Goal: Task Accomplishment & Management: Manage account settings

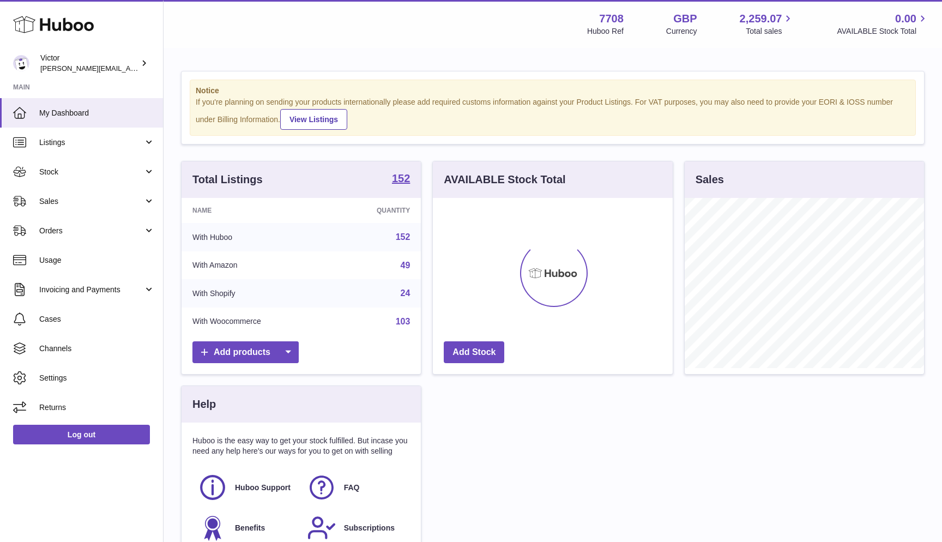
scroll to position [170, 240]
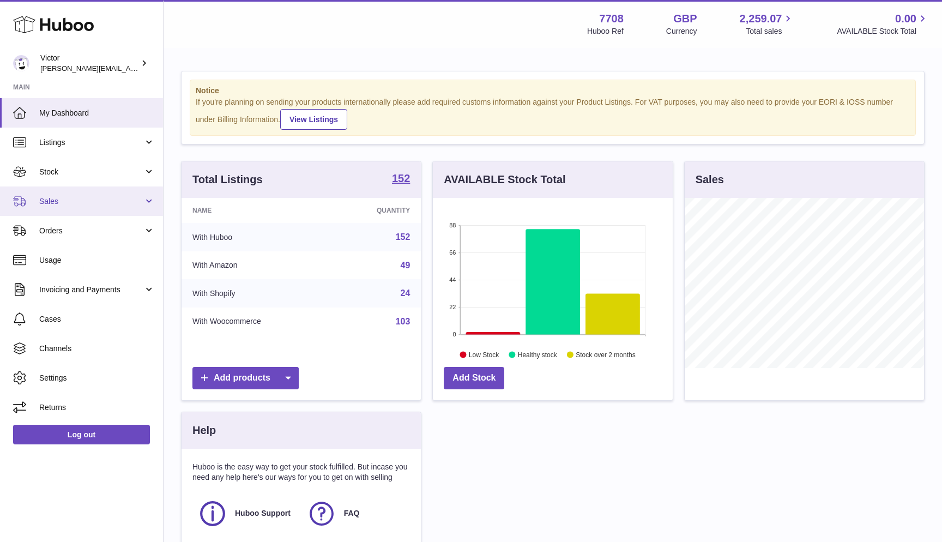
click at [95, 196] on span "Sales" at bounding box center [91, 201] width 104 height 10
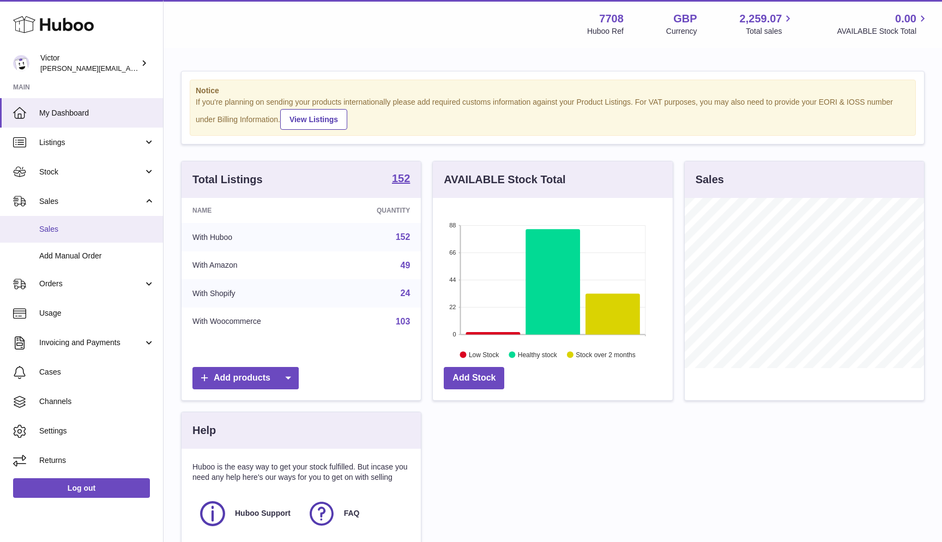
click at [86, 227] on span "Sales" at bounding box center [97, 229] width 116 height 10
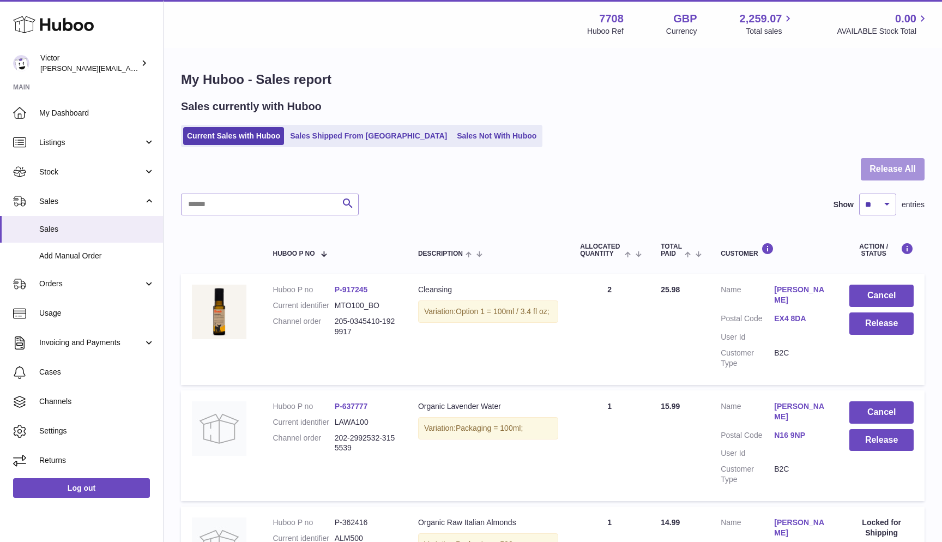
click at [905, 163] on button "Release All" at bounding box center [892, 169] width 64 height 22
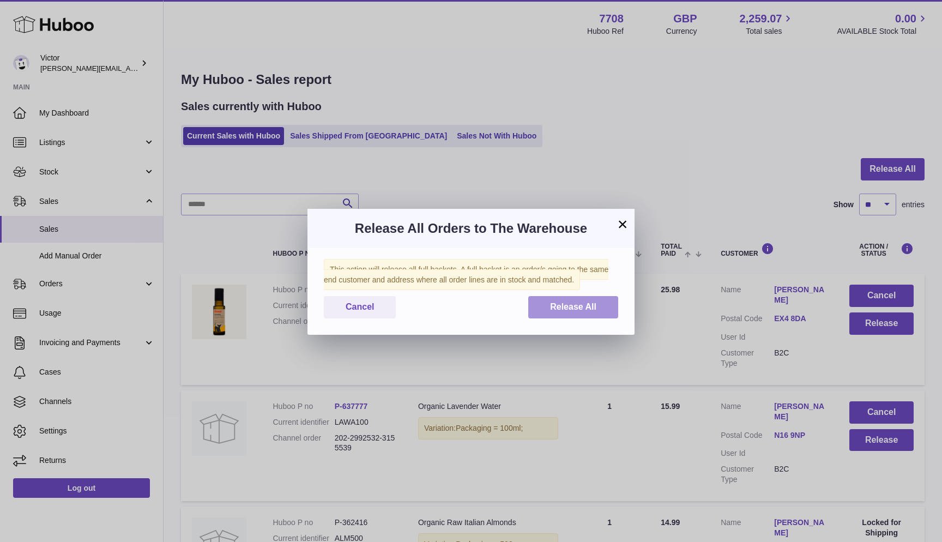
click at [606, 304] on button "Release All" at bounding box center [573, 307] width 90 height 22
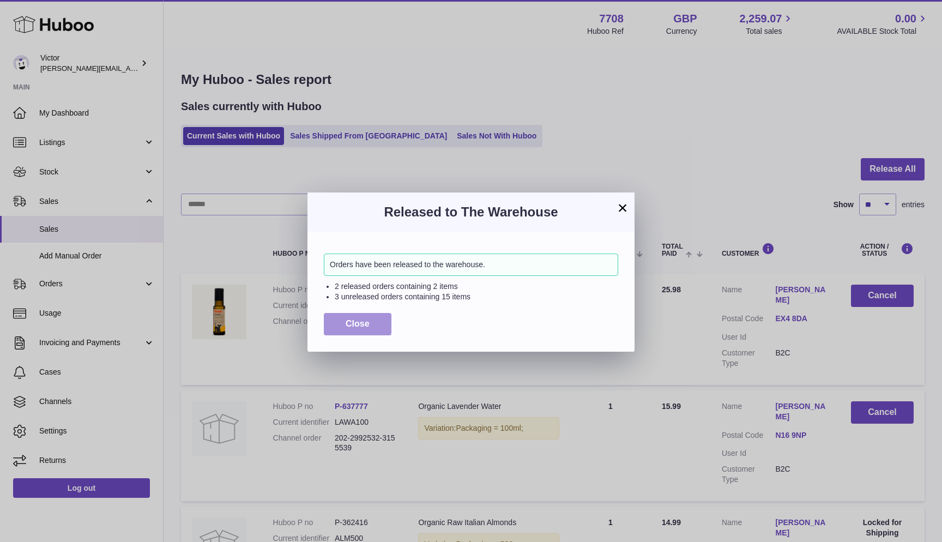
click at [367, 321] on span "Close" at bounding box center [357, 323] width 24 height 9
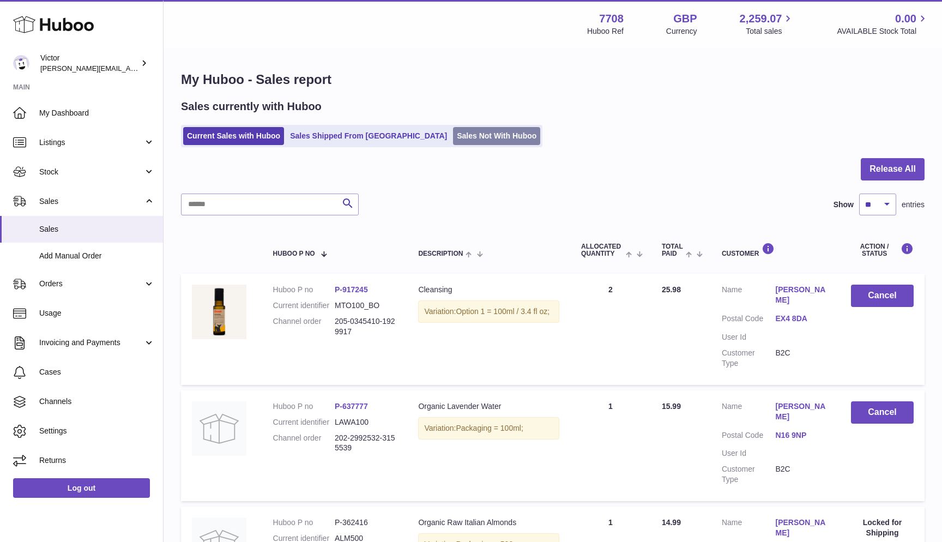
click at [453, 141] on link "Sales Not With Huboo" at bounding box center [496, 136] width 87 height 18
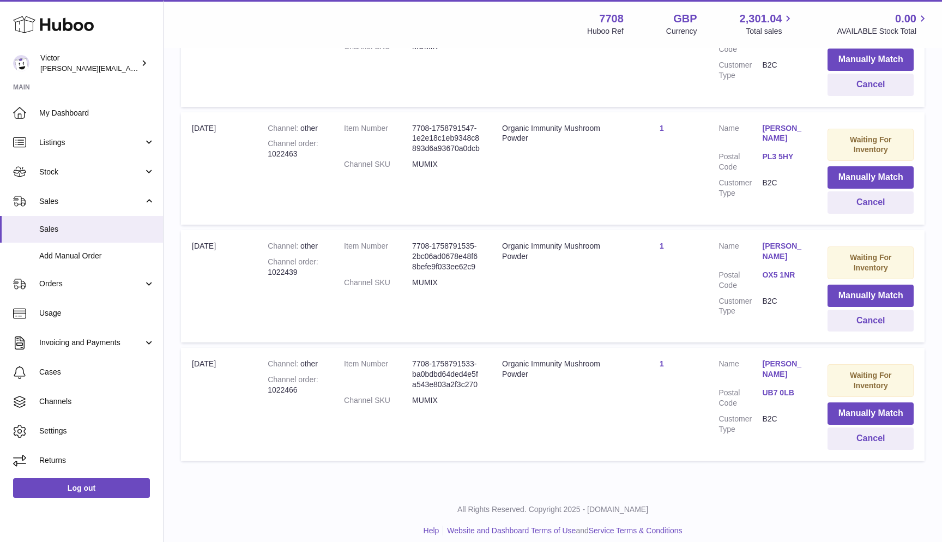
scroll to position [413, 0]
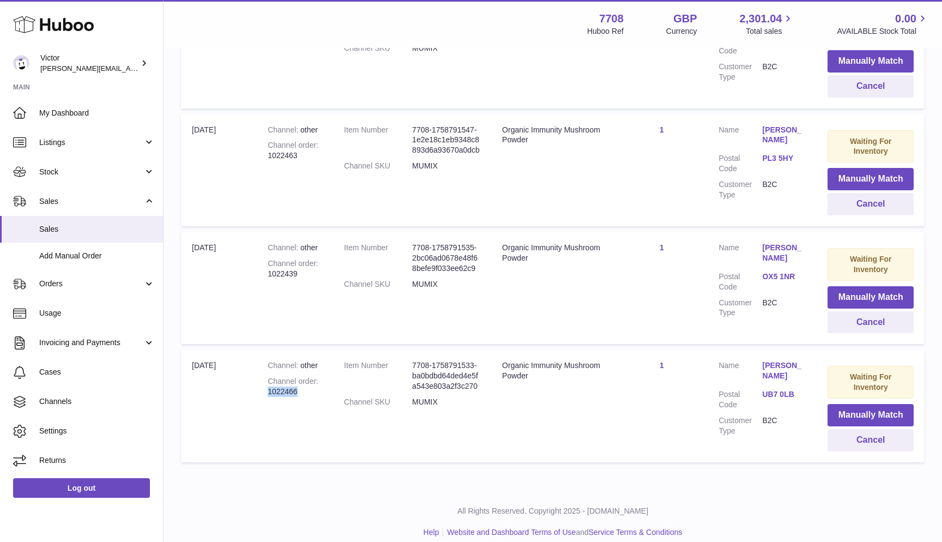
drag, startPoint x: 270, startPoint y: 383, endPoint x: 302, endPoint y: 383, distance: 32.7
click at [302, 383] on div "Channel order 1022466" at bounding box center [295, 386] width 54 height 21
copy div "1022466"
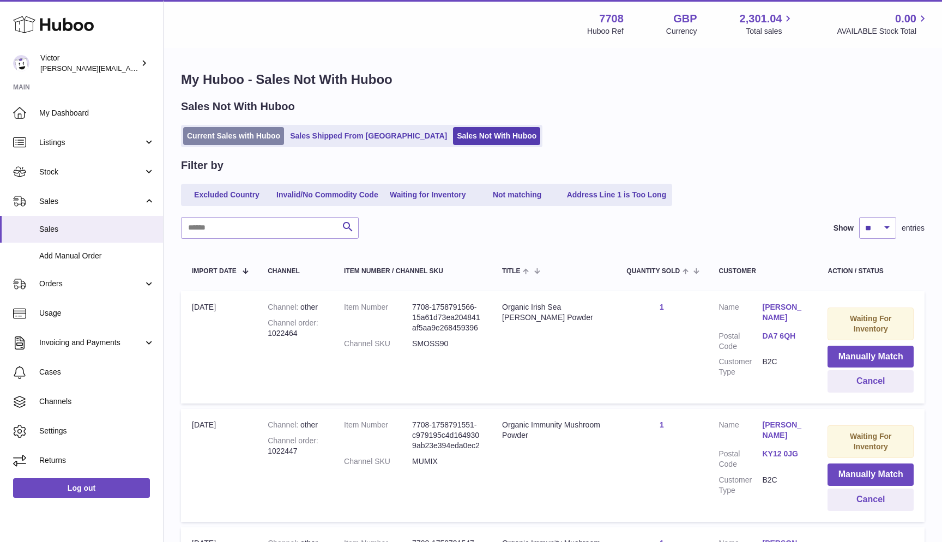
scroll to position [0, 0]
click at [192, 137] on link "Current Sales with Huboo" at bounding box center [233, 136] width 101 height 18
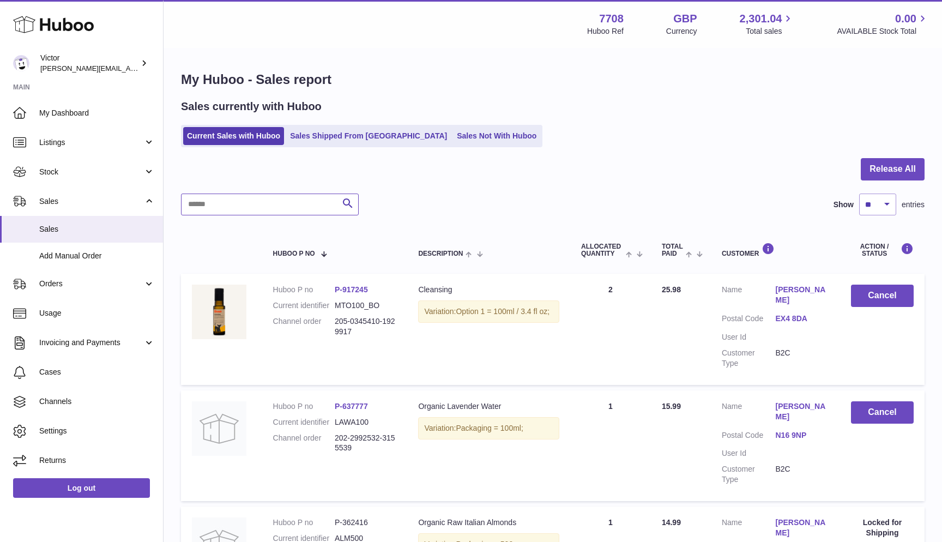
click at [195, 203] on input "text" at bounding box center [270, 204] width 178 height 22
paste input "*******"
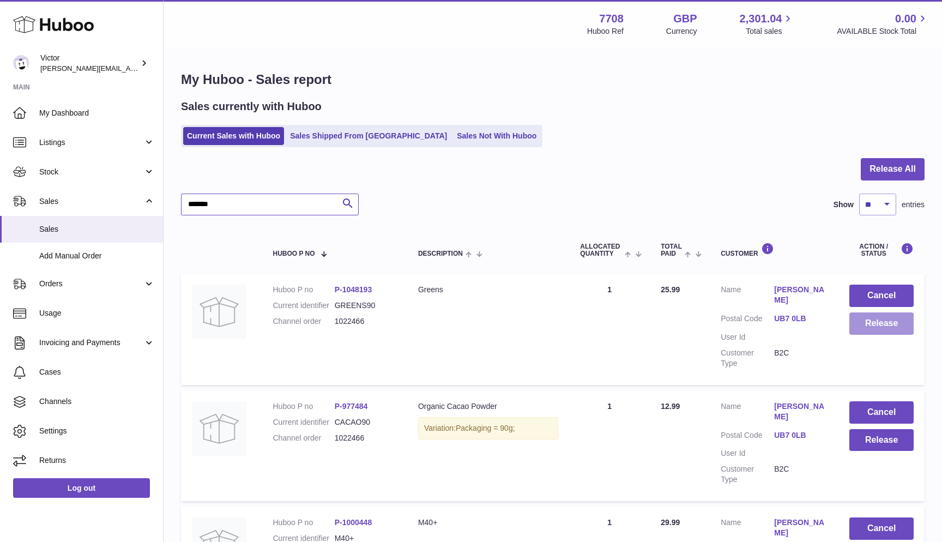
type input "*******"
click at [875, 325] on button "Release" at bounding box center [881, 323] width 64 height 22
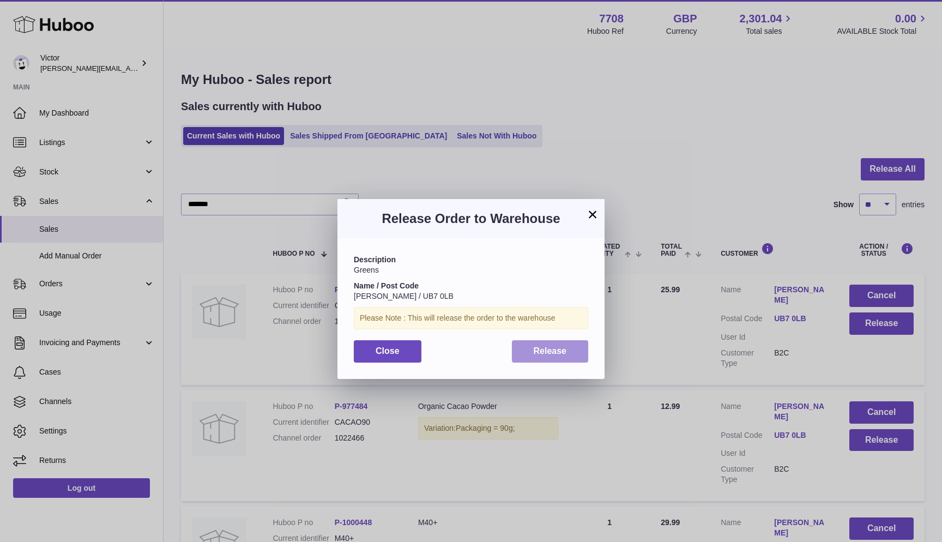
click at [571, 347] on button "Release" at bounding box center [550, 351] width 77 height 22
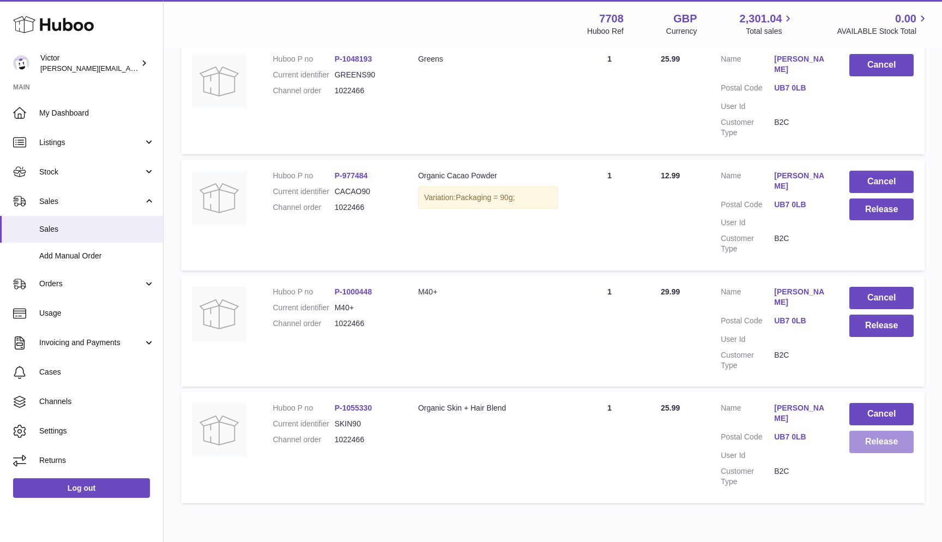
scroll to position [230, 0]
click at [881, 431] on button "Release" at bounding box center [881, 442] width 64 height 22
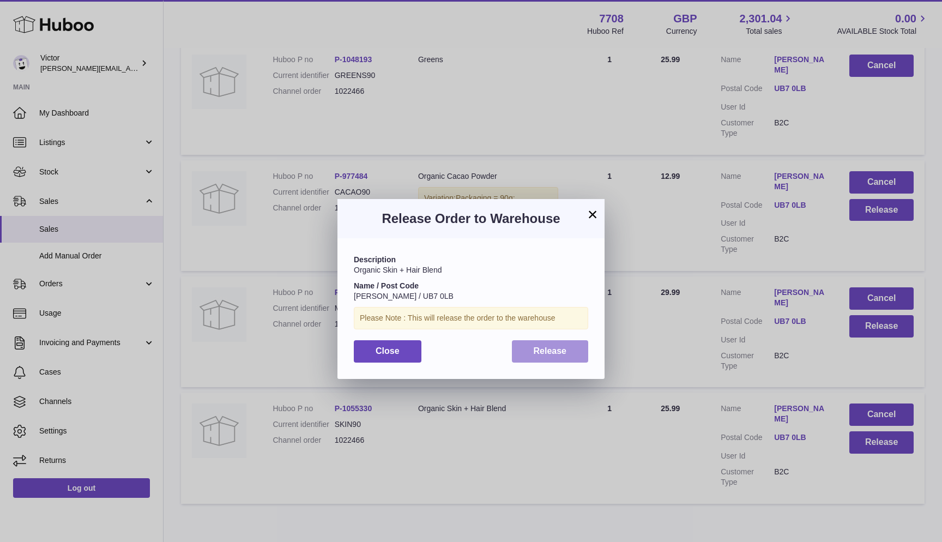
click at [541, 351] on span "Release" at bounding box center [549, 350] width 33 height 9
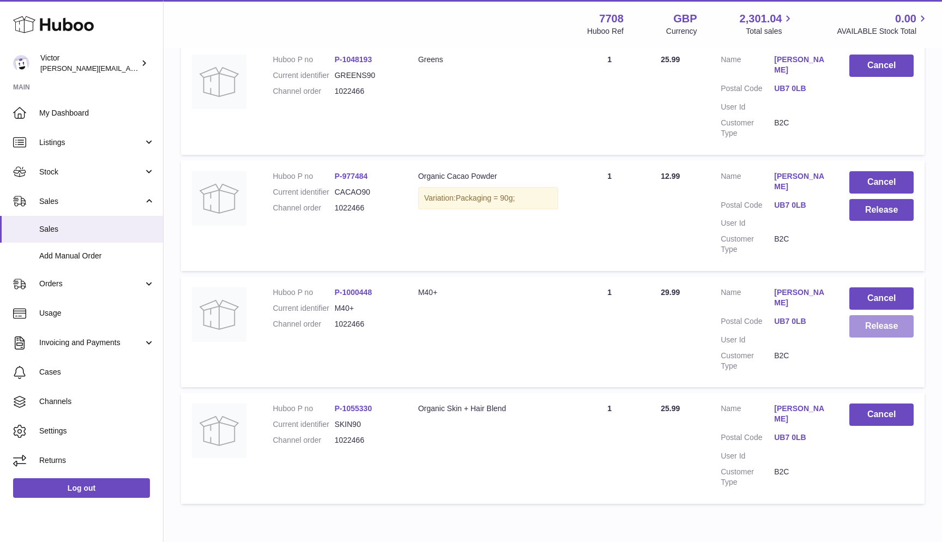
click at [862, 315] on button "Release" at bounding box center [881, 326] width 64 height 22
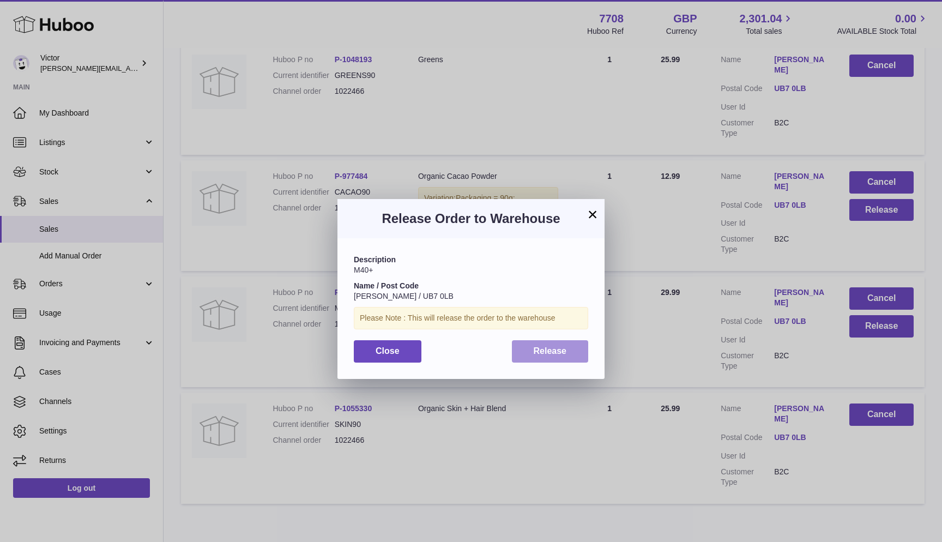
click at [534, 342] on button "Release" at bounding box center [550, 351] width 77 height 22
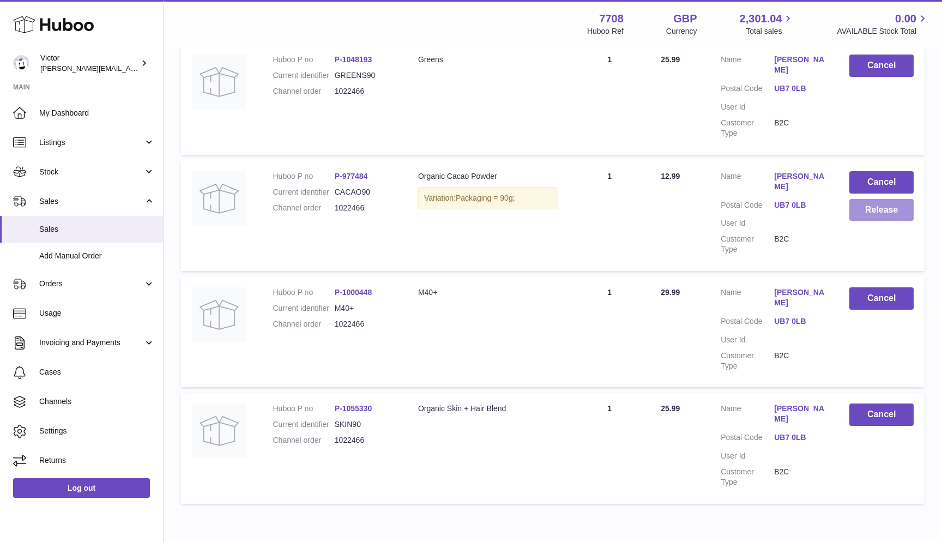
click at [890, 199] on button "Release" at bounding box center [881, 210] width 64 height 22
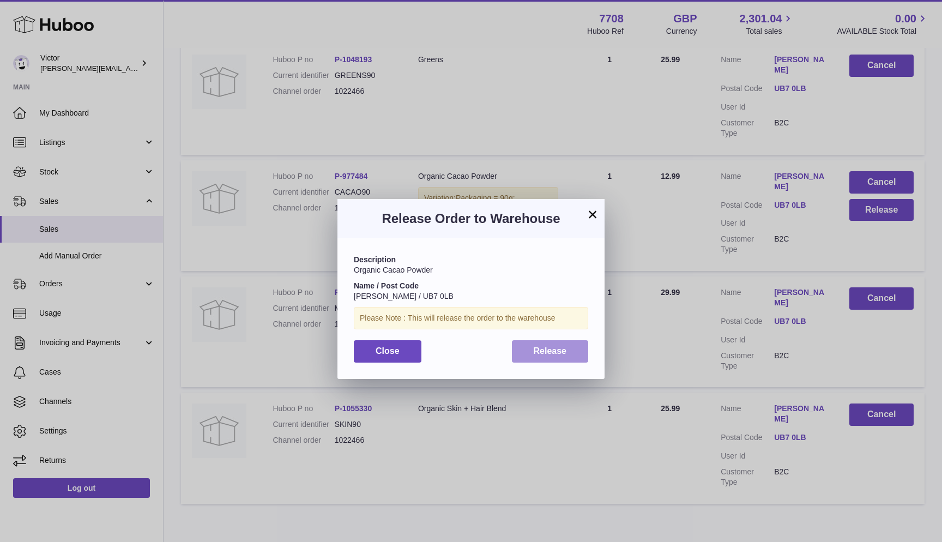
click at [523, 343] on button "Release" at bounding box center [550, 351] width 77 height 22
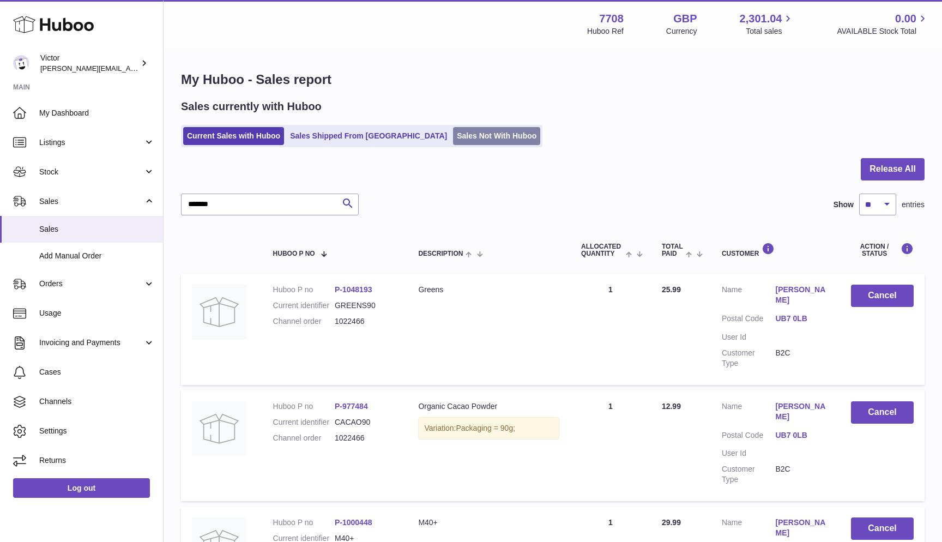
scroll to position [-1, 0]
click at [453, 136] on link "Sales Not With Huboo" at bounding box center [496, 136] width 87 height 18
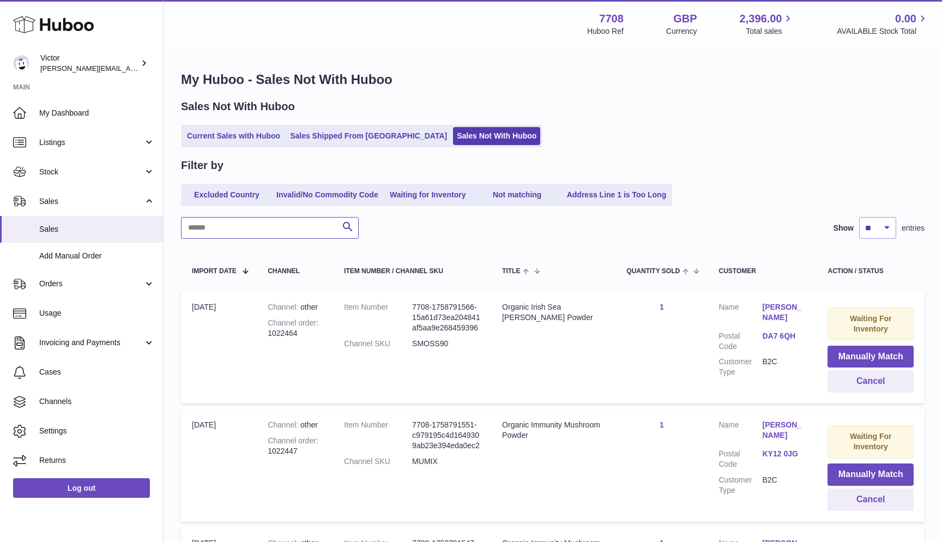
click at [294, 228] on input "text" at bounding box center [270, 228] width 178 height 22
paste input "*******"
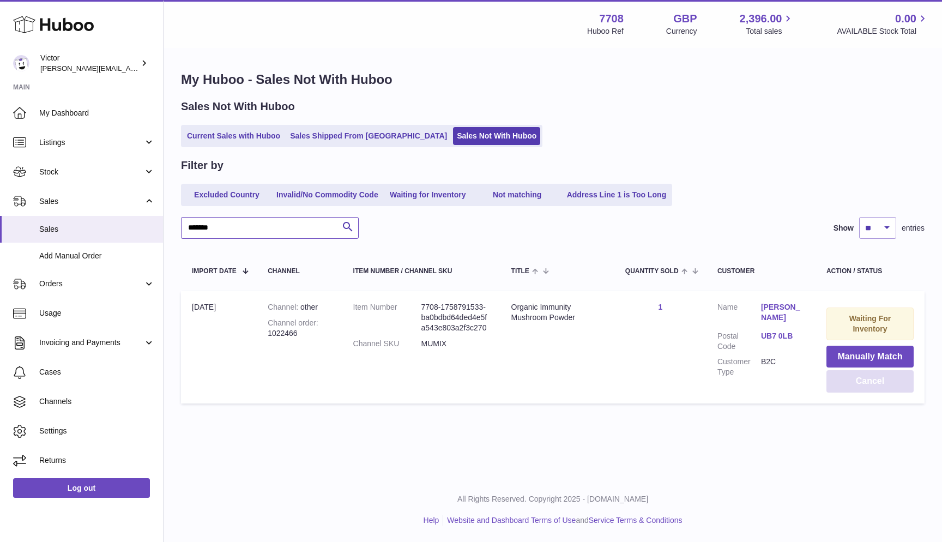
type input "*******"
click at [874, 379] on button "Cancel" at bounding box center [869, 381] width 87 height 22
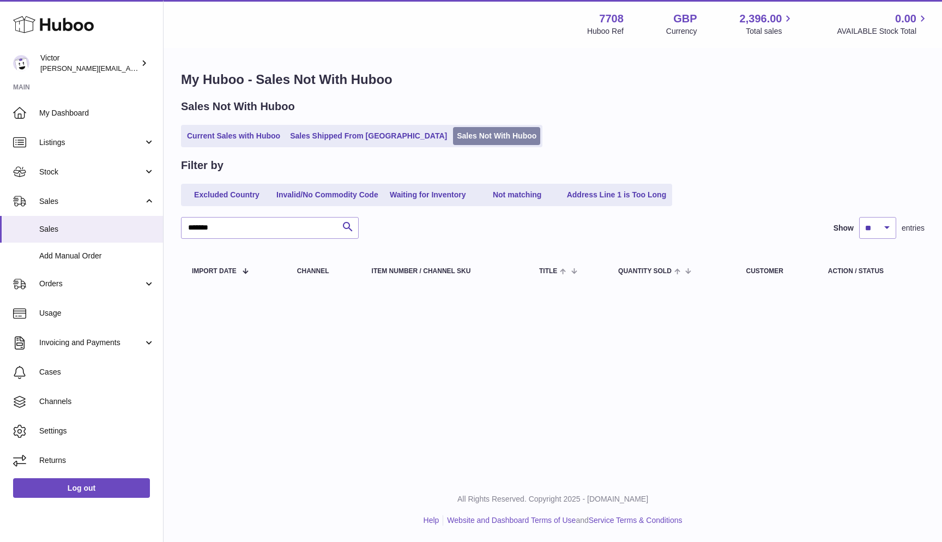
click at [453, 135] on link "Sales Not With Huboo" at bounding box center [496, 136] width 87 height 18
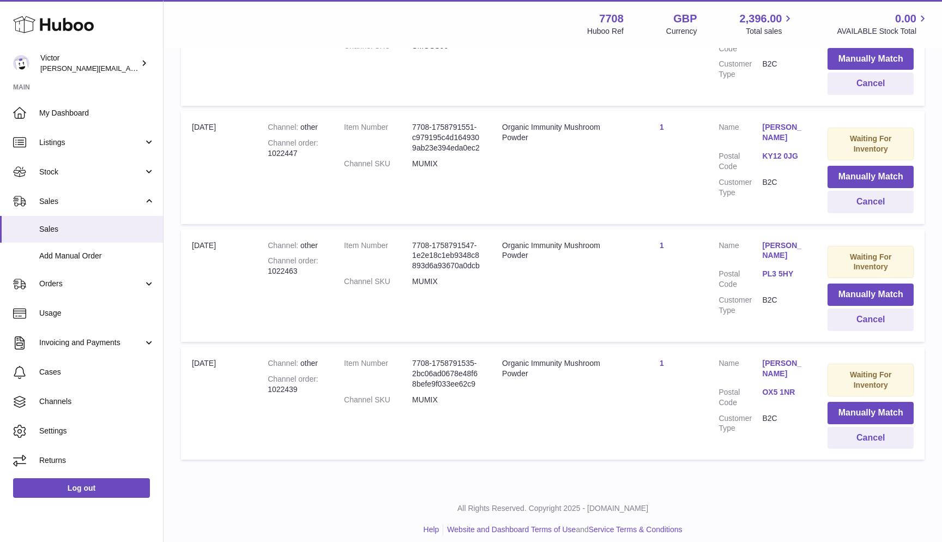
scroll to position [297, 0]
drag, startPoint x: 269, startPoint y: 383, endPoint x: 312, endPoint y: 383, distance: 43.6
click at [312, 383] on div "Channel order 1022439" at bounding box center [295, 384] width 54 height 21
copy div "1022439"
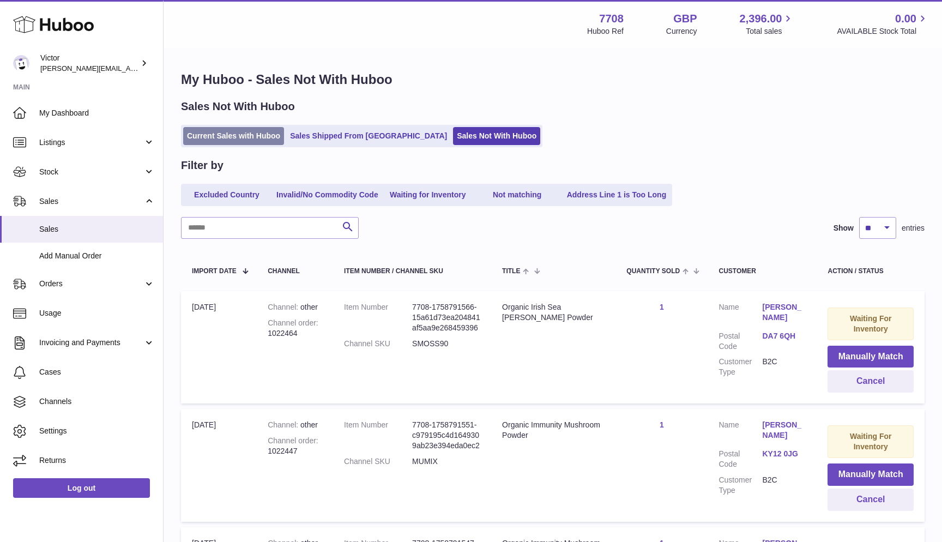
scroll to position [0, 0]
click at [209, 138] on link "Current Sales with Huboo" at bounding box center [233, 136] width 101 height 18
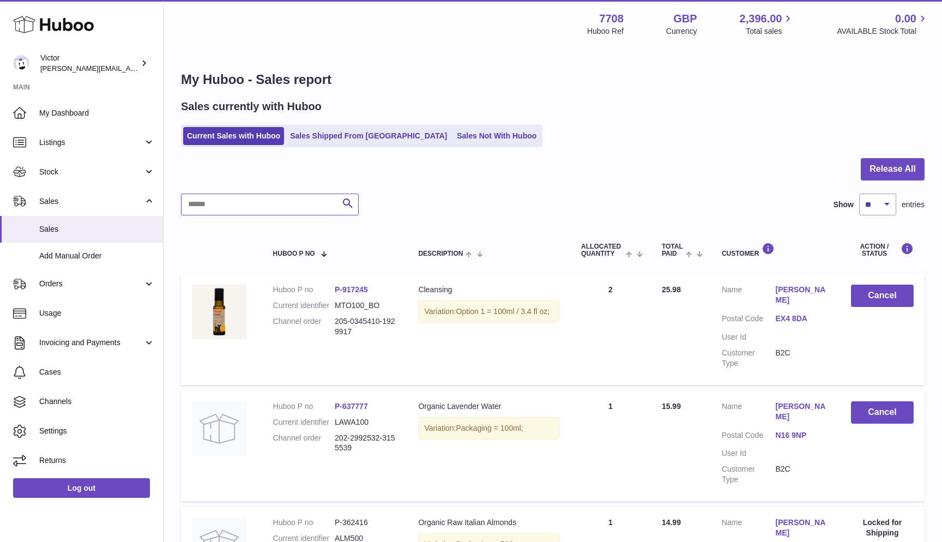
click at [207, 193] on input "text" at bounding box center [270, 204] width 178 height 22
paste input "*******"
type input "*******"
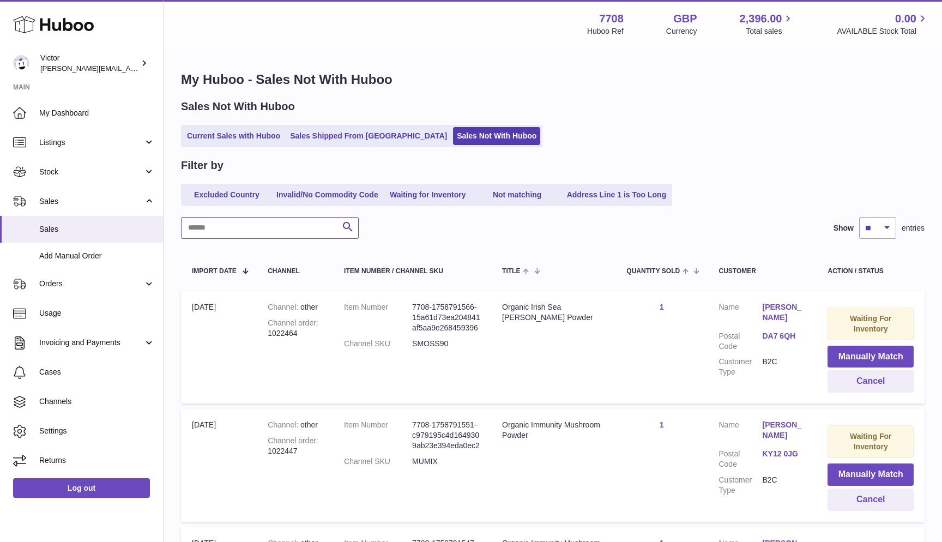
click at [255, 222] on input "text" at bounding box center [270, 228] width 178 height 22
paste input "*******"
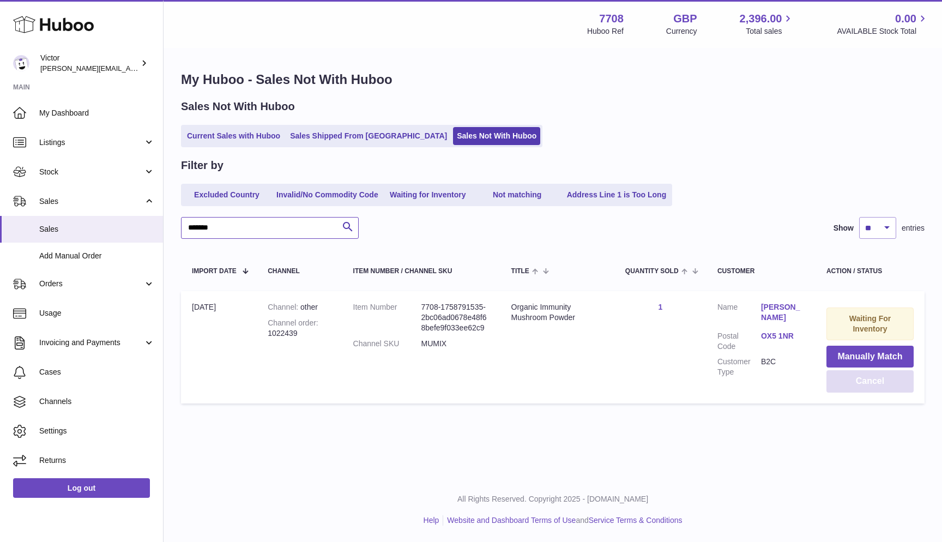
type input "*******"
click at [858, 381] on button "Cancel" at bounding box center [869, 381] width 87 height 22
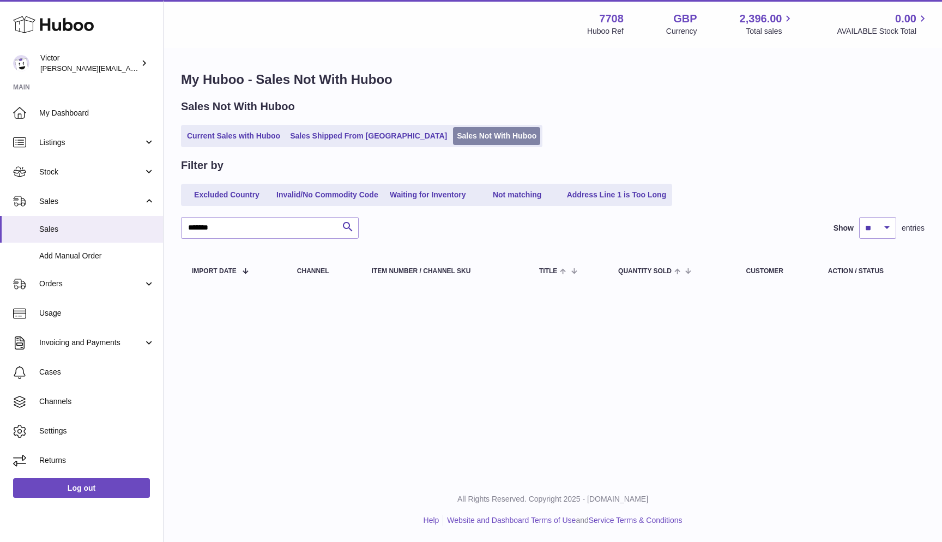
click at [471, 142] on link "Sales Not With Huboo" at bounding box center [496, 136] width 87 height 18
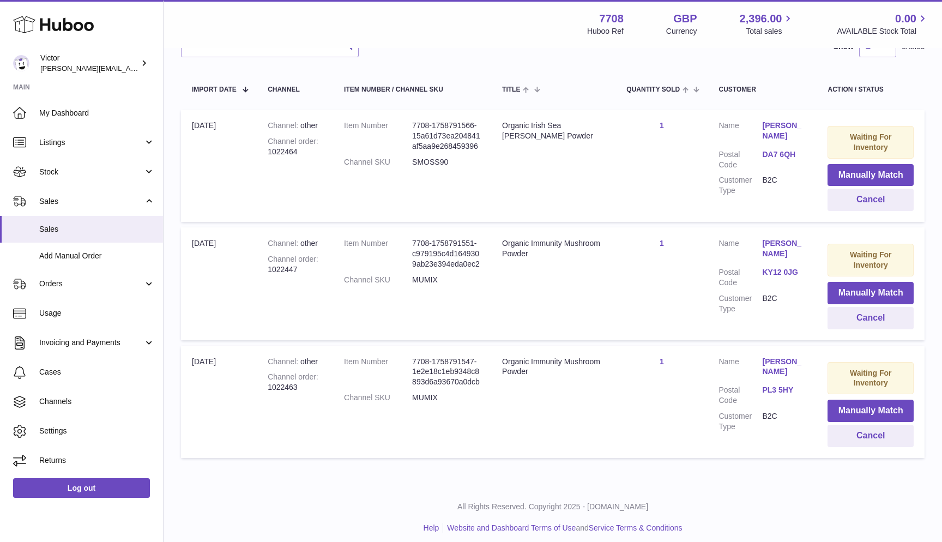
scroll to position [181, 0]
drag, startPoint x: 270, startPoint y: 384, endPoint x: 318, endPoint y: 384, distance: 48.5
click at [318, 384] on div "Channel order 1022463" at bounding box center [295, 382] width 54 height 21
copy div "1022463"
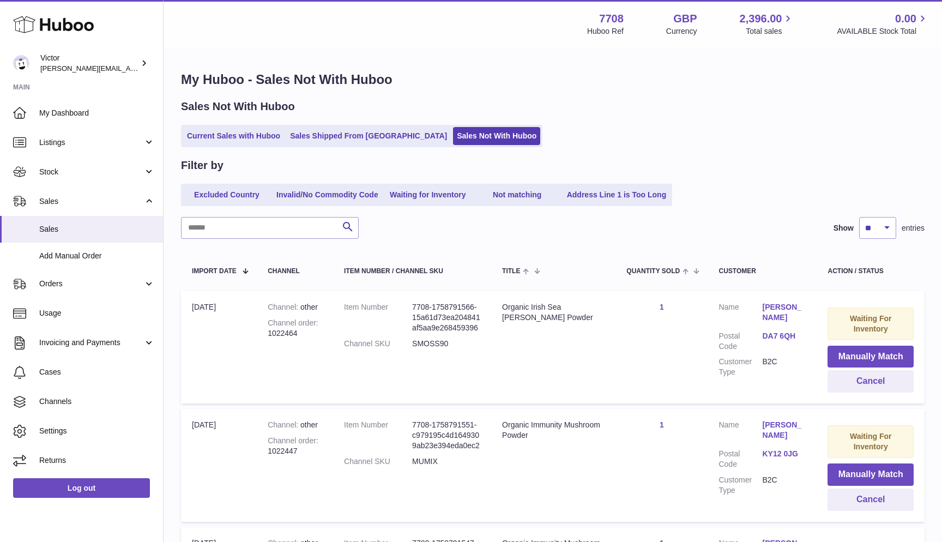
scroll to position [0, 0]
click at [191, 141] on link "Current Sales with Huboo" at bounding box center [233, 136] width 101 height 18
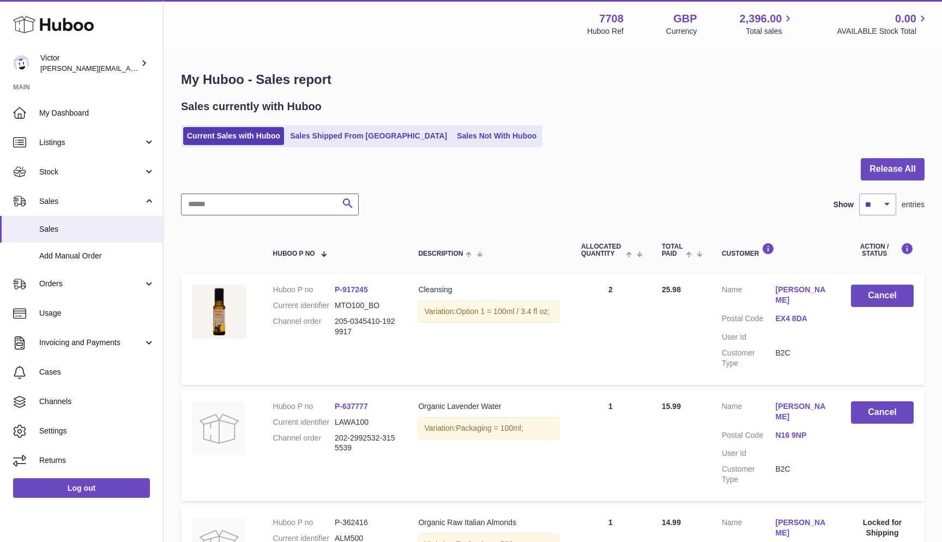
click at [192, 198] on input "text" at bounding box center [270, 204] width 178 height 22
paste input "*******"
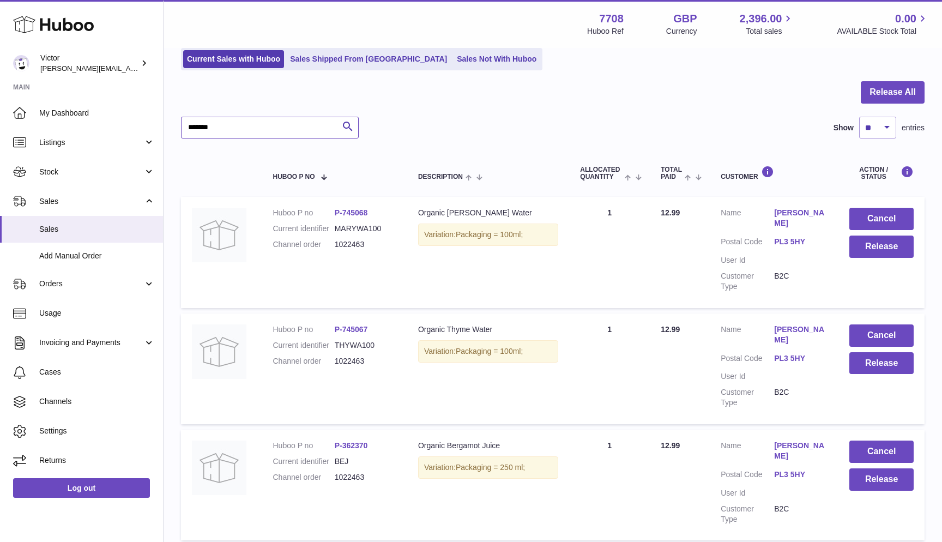
scroll to position [80, 0]
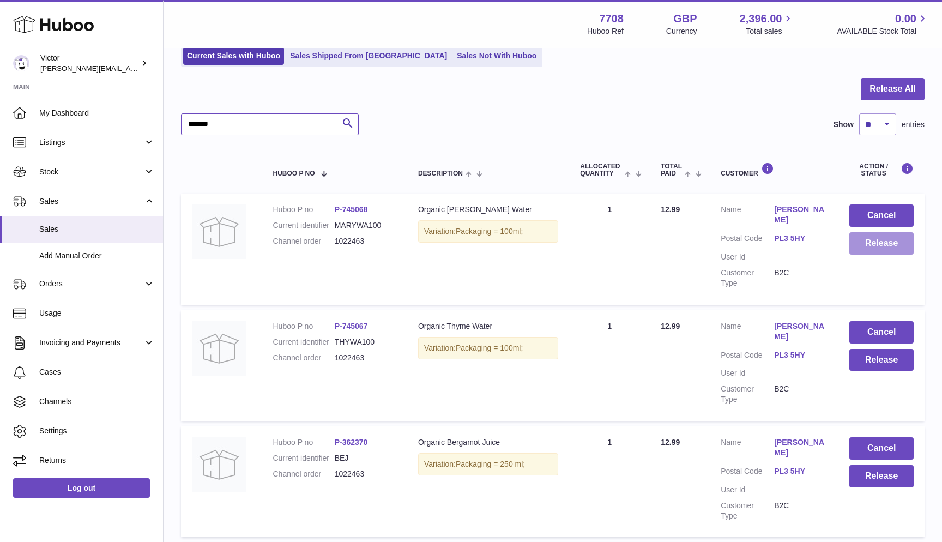
type input "*******"
click at [876, 246] on button "Release" at bounding box center [881, 243] width 64 height 22
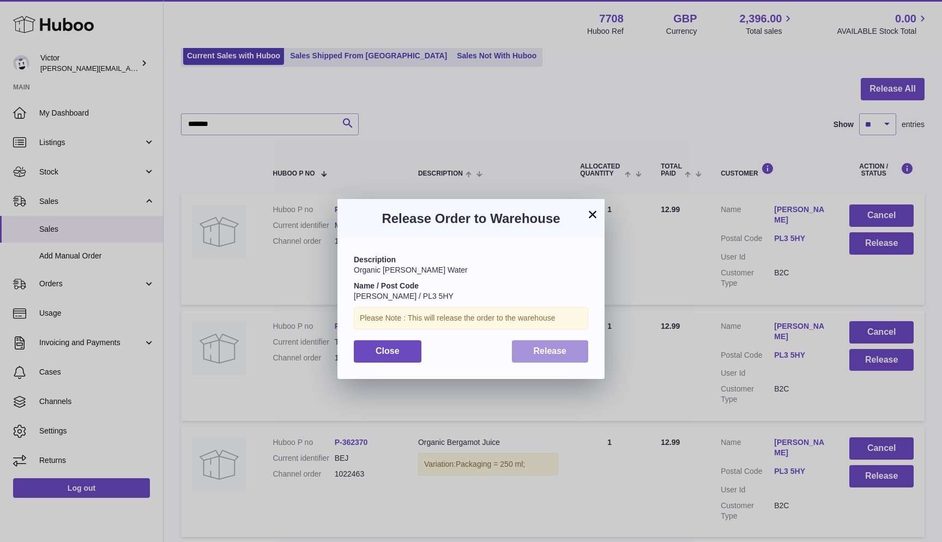
click at [547, 348] on span "Release" at bounding box center [549, 350] width 33 height 9
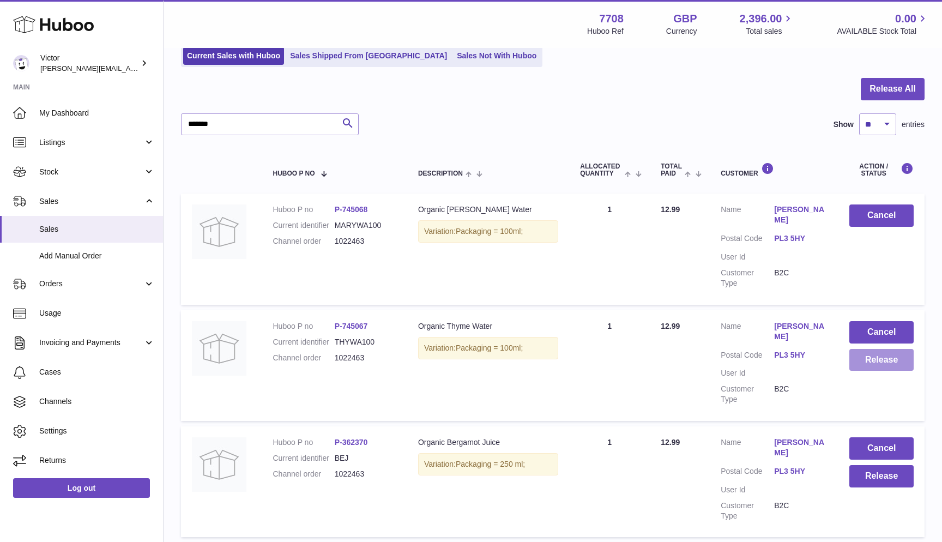
click at [866, 357] on button "Release" at bounding box center [881, 360] width 64 height 22
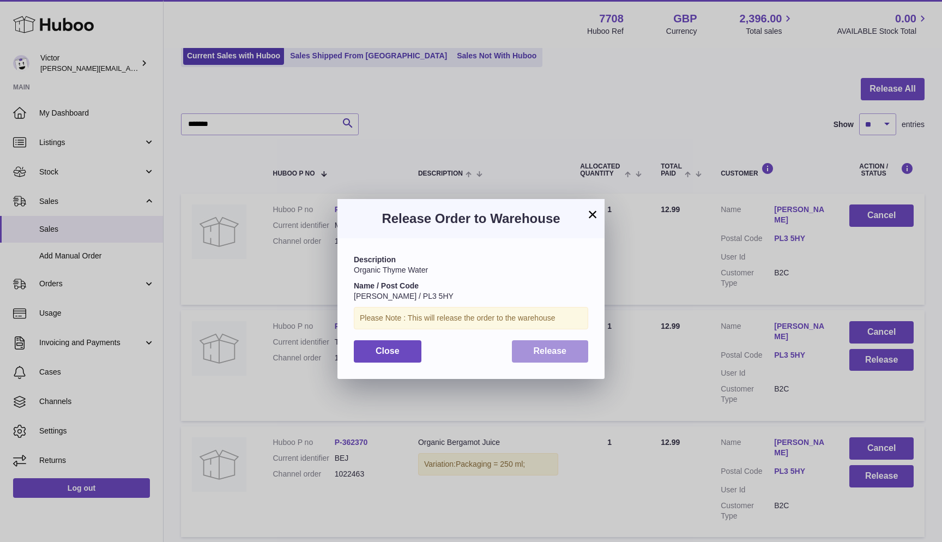
click at [556, 346] on span "Release" at bounding box center [549, 350] width 33 height 9
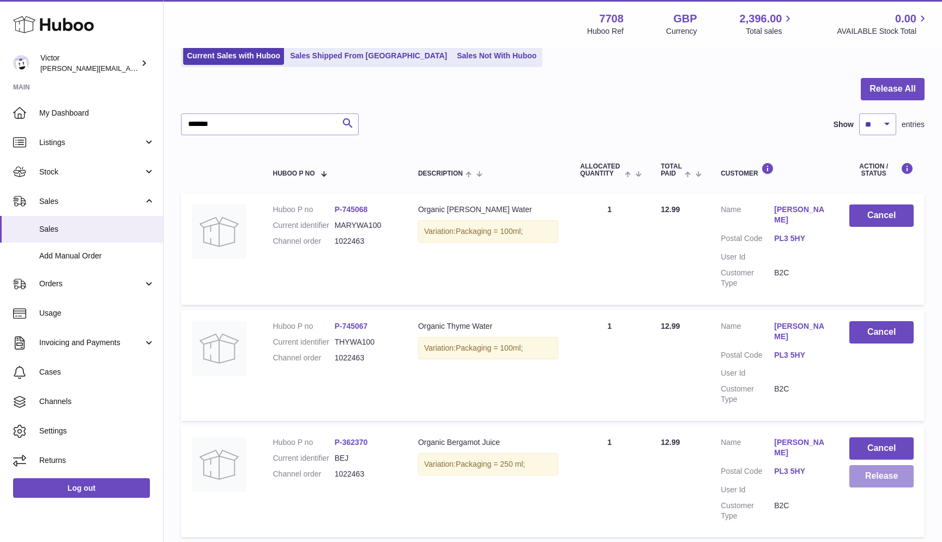
click at [874, 474] on button "Release" at bounding box center [881, 476] width 64 height 22
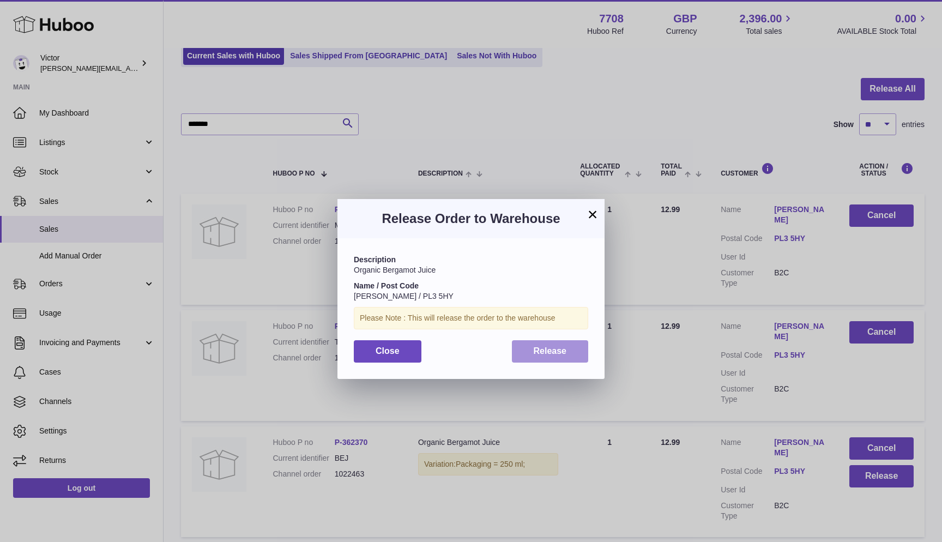
click at [566, 347] on button "Release" at bounding box center [550, 351] width 77 height 22
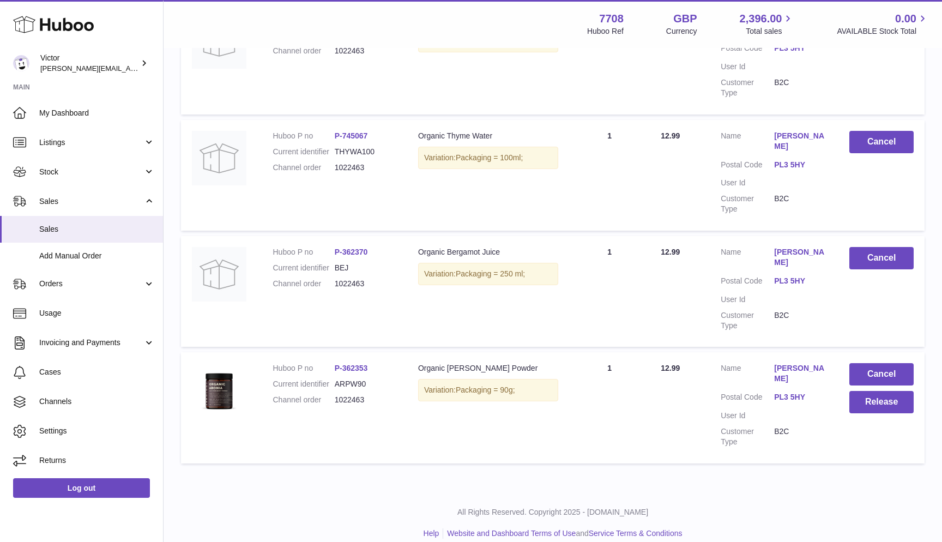
scroll to position [269, 0]
click at [870, 396] on button "Release" at bounding box center [881, 403] width 64 height 22
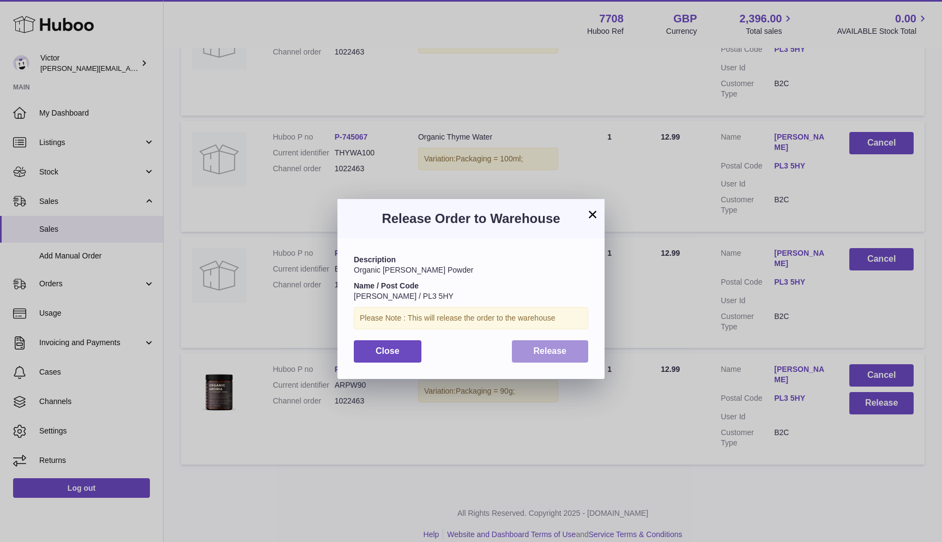
click at [557, 346] on span "Release" at bounding box center [549, 350] width 33 height 9
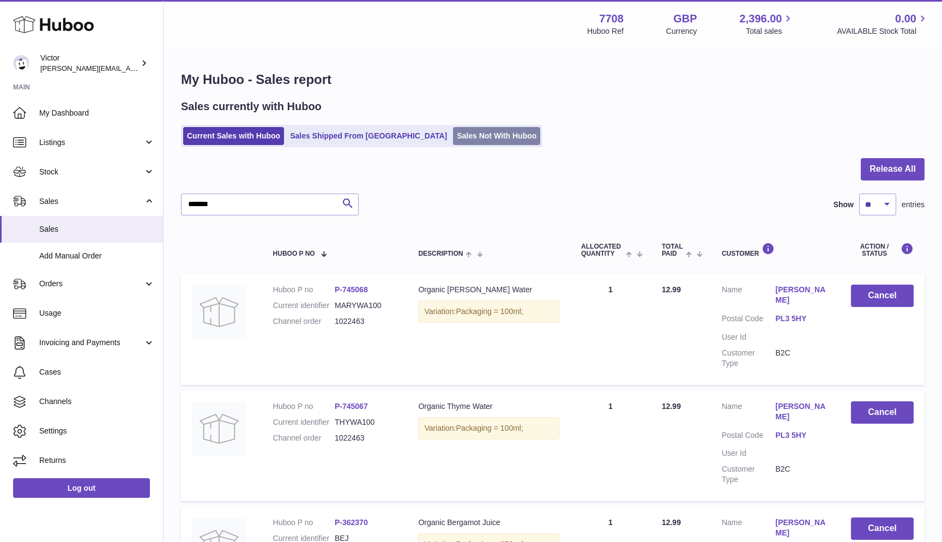
scroll to position [0, 0]
click at [458, 133] on link "Sales Not With Huboo" at bounding box center [496, 136] width 87 height 18
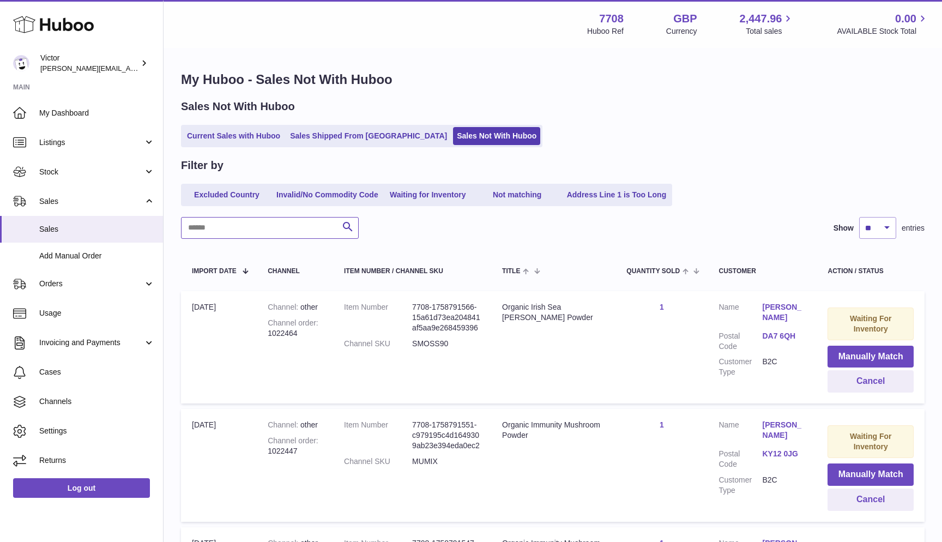
click at [237, 222] on input "text" at bounding box center [270, 228] width 178 height 22
paste input "*******"
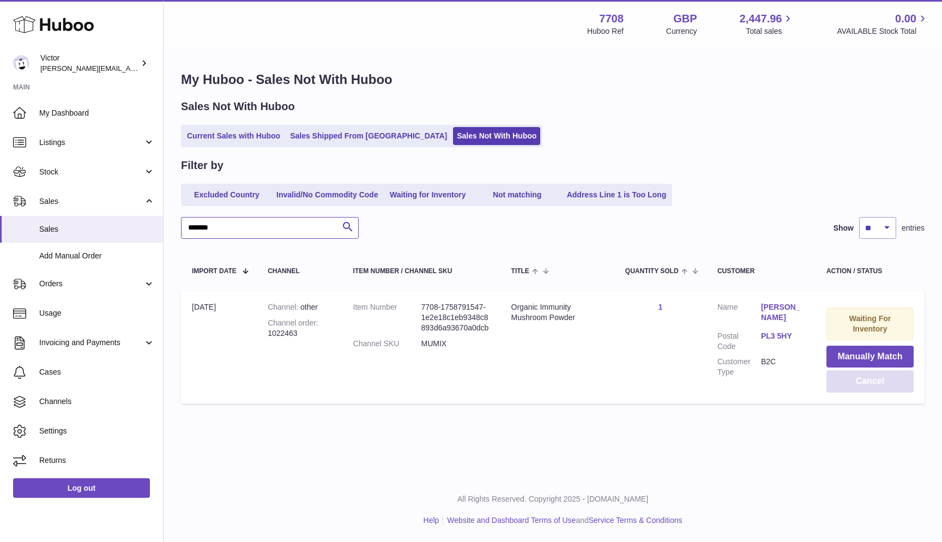
type input "*******"
click at [841, 380] on button "Cancel" at bounding box center [869, 381] width 87 height 22
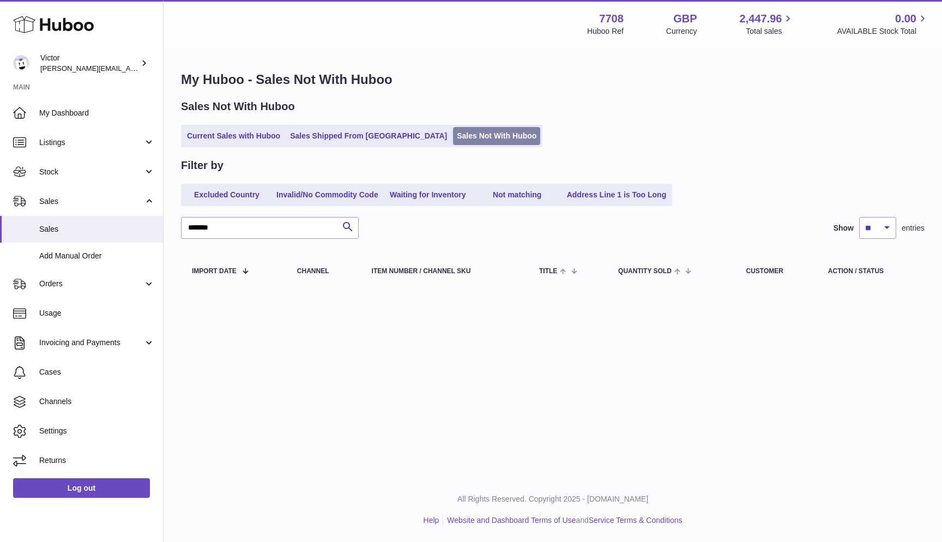
click at [453, 138] on link "Sales Not With Huboo" at bounding box center [496, 136] width 87 height 18
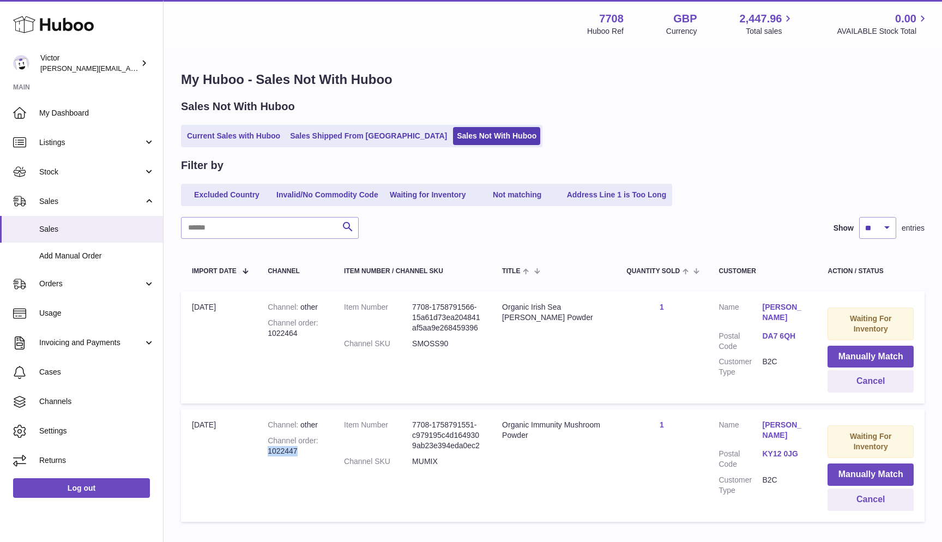
drag, startPoint x: 269, startPoint y: 445, endPoint x: 318, endPoint y: 445, distance: 49.0
click at [318, 445] on div "Channel order 1022447" at bounding box center [295, 445] width 54 height 21
copy div "1022447"
click at [184, 134] on link "Current Sales with Huboo" at bounding box center [233, 136] width 101 height 18
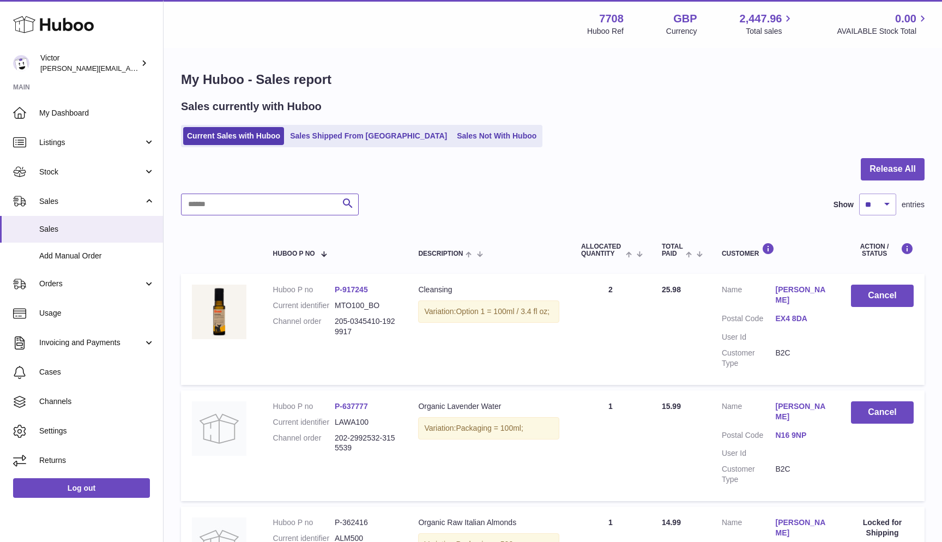
click at [203, 207] on input "text" at bounding box center [270, 204] width 178 height 22
paste input "*******"
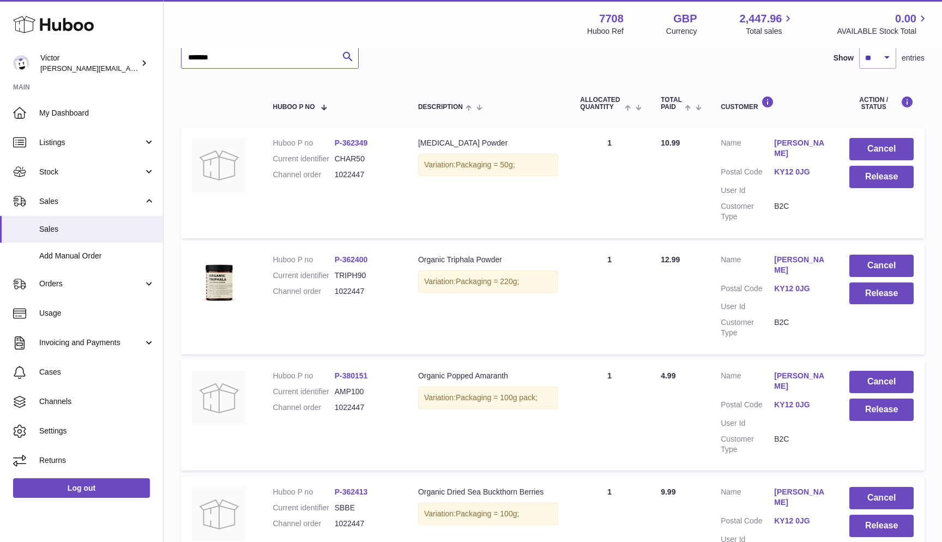
scroll to position [172, 0]
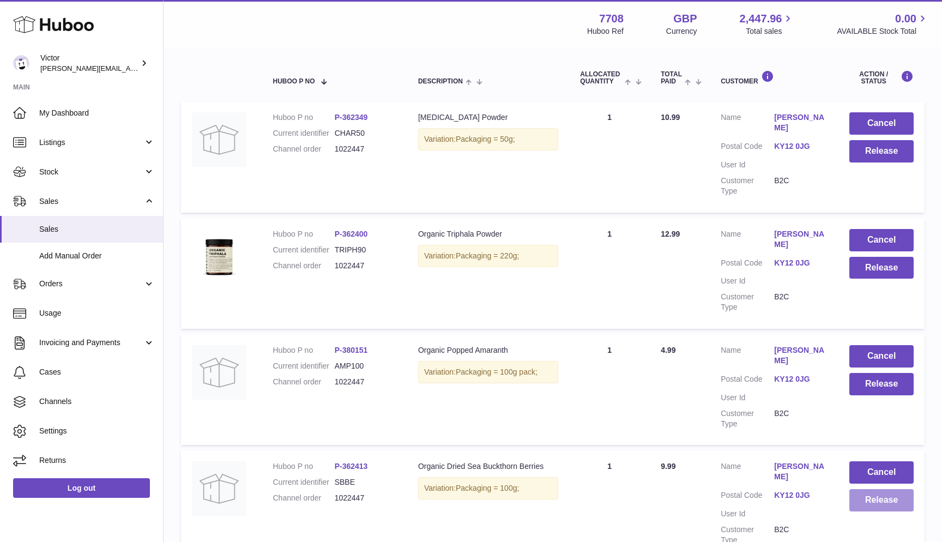
type input "*******"
click at [889, 489] on button "Release" at bounding box center [881, 500] width 64 height 22
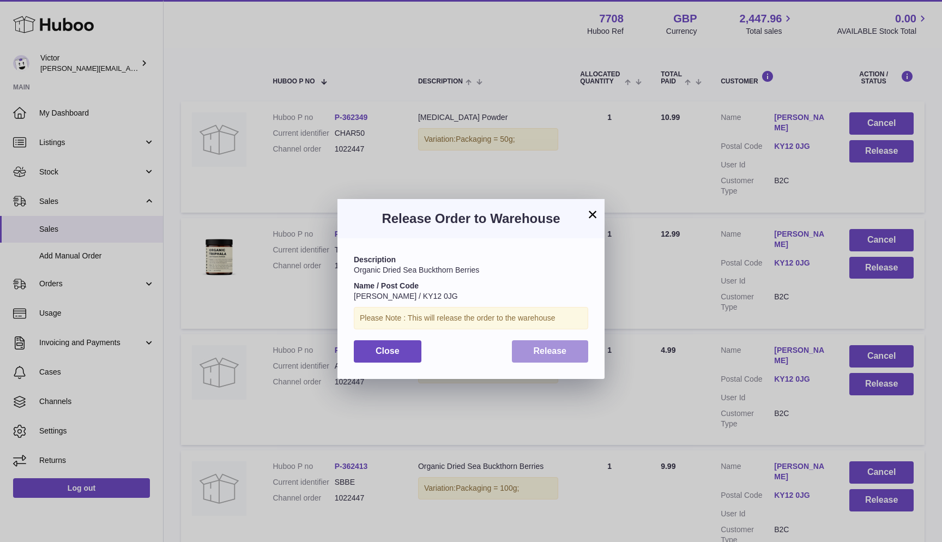
click at [574, 355] on button "Release" at bounding box center [550, 351] width 77 height 22
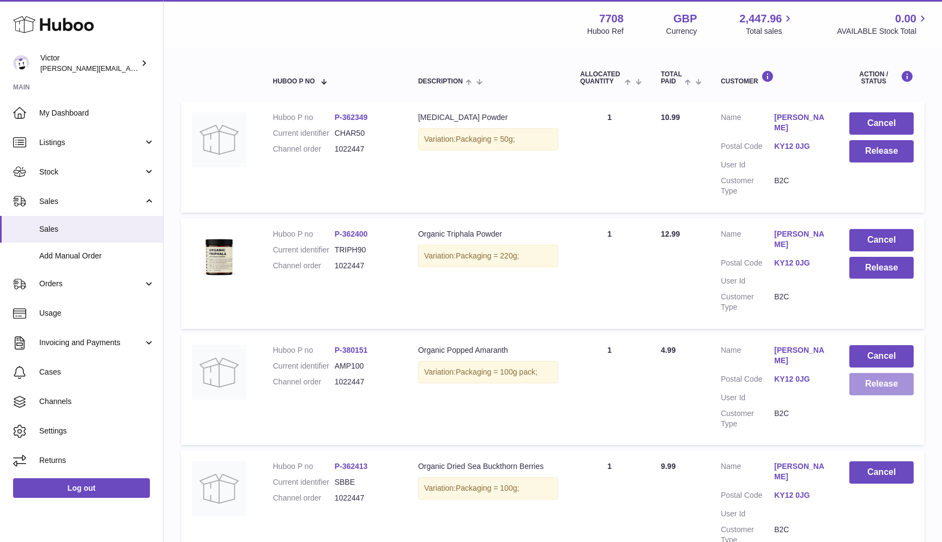
click at [880, 373] on button "Release" at bounding box center [881, 384] width 64 height 22
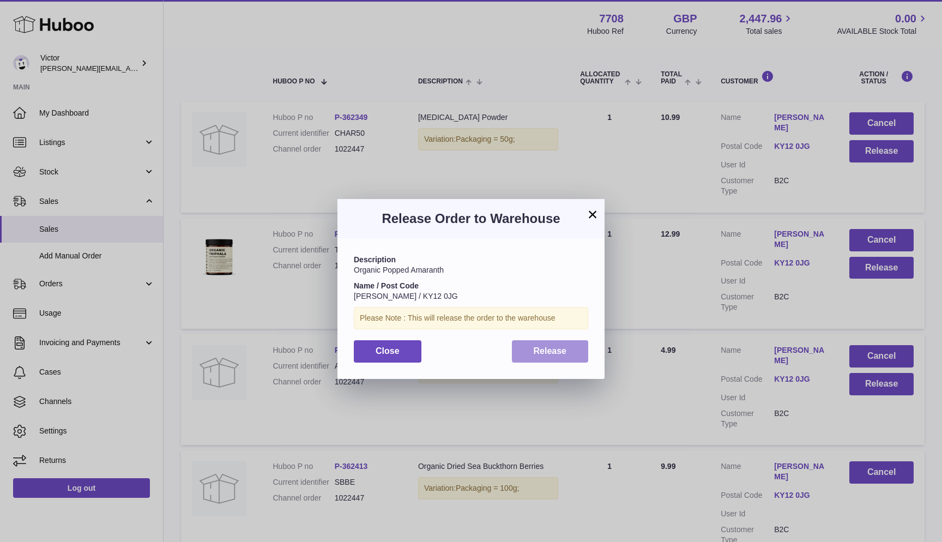
click at [562, 346] on span "Release" at bounding box center [549, 350] width 33 height 9
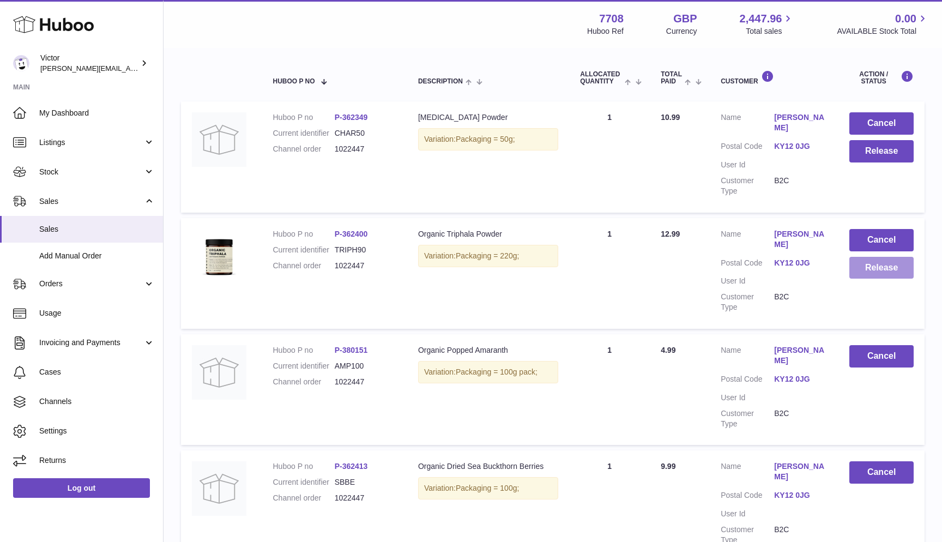
click at [878, 258] on button "Release" at bounding box center [881, 268] width 64 height 22
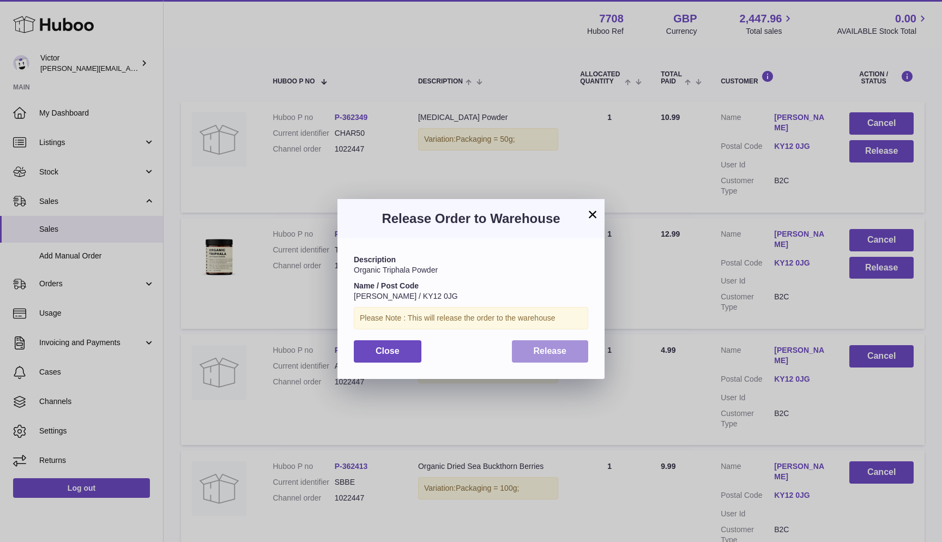
click at [562, 346] on span "Release" at bounding box center [549, 350] width 33 height 9
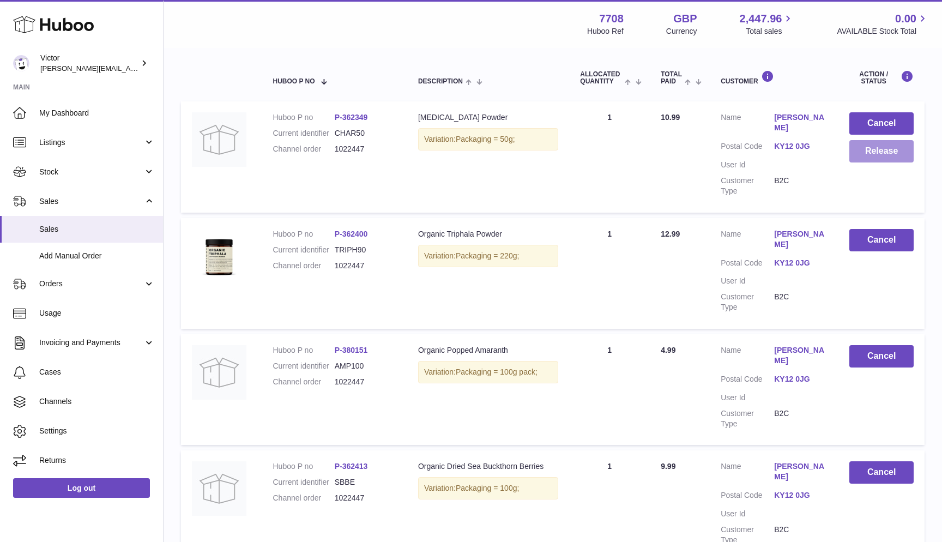
click at [878, 150] on button "Release" at bounding box center [881, 151] width 64 height 22
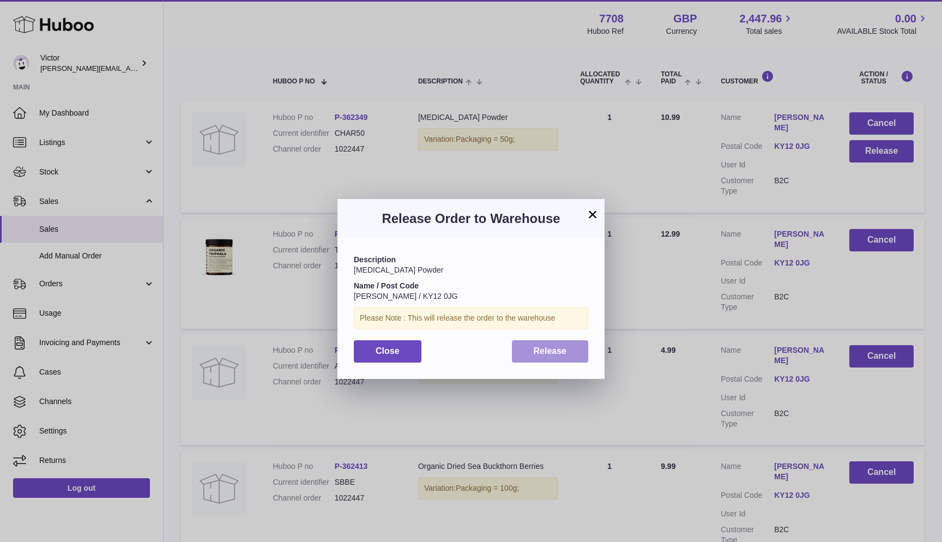
click at [531, 345] on button "Release" at bounding box center [550, 351] width 77 height 22
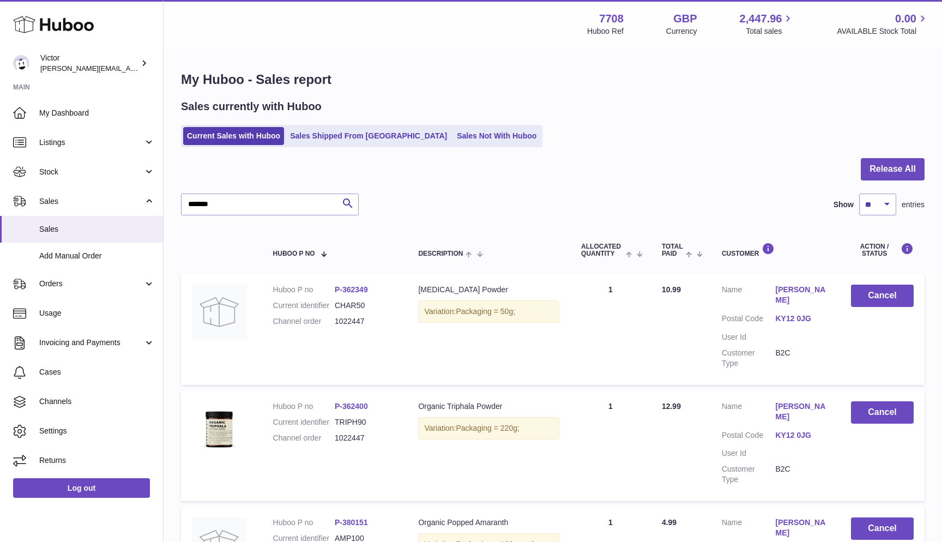
scroll to position [0, 0]
click at [453, 132] on link "Sales Not With Huboo" at bounding box center [496, 136] width 87 height 18
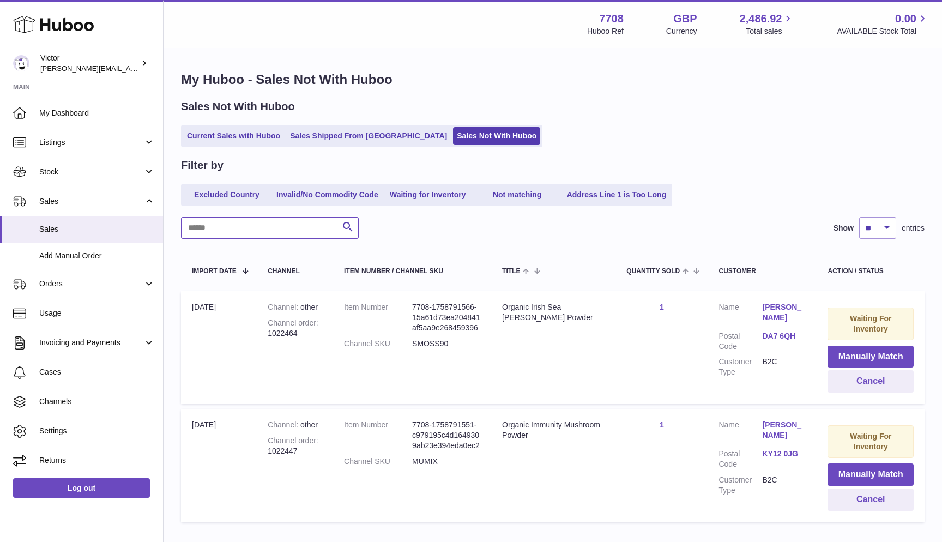
click at [219, 222] on input "text" at bounding box center [270, 228] width 178 height 22
paste input "*******"
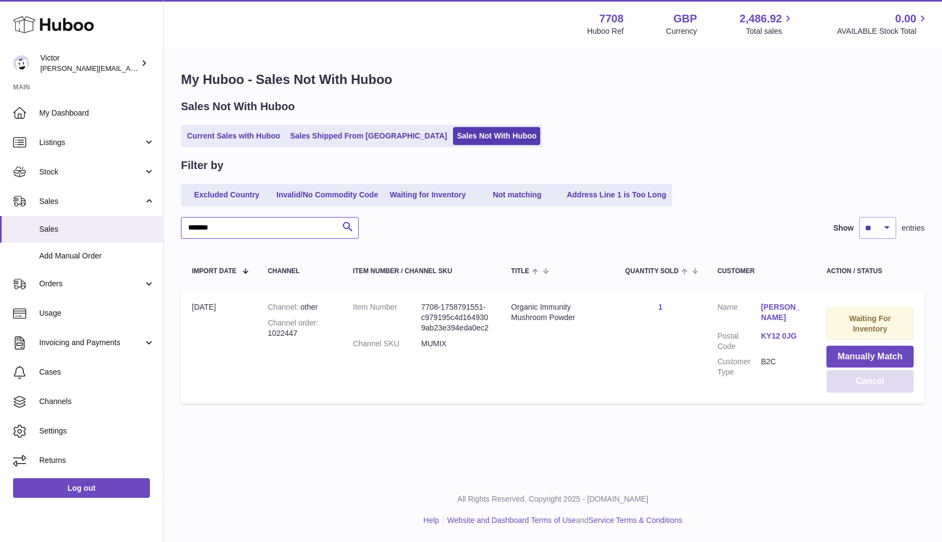
type input "*******"
click at [908, 379] on button "Cancel" at bounding box center [869, 381] width 87 height 22
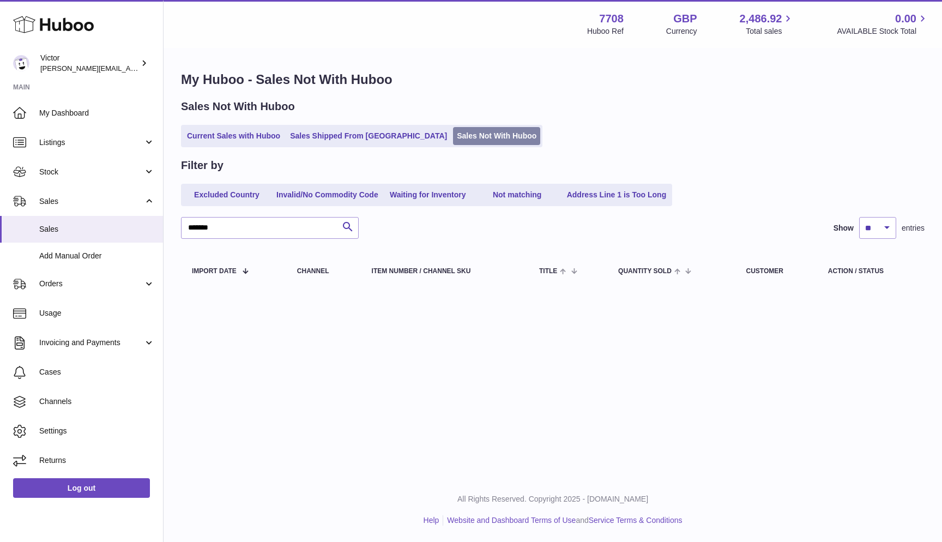
click at [453, 131] on link "Sales Not With Huboo" at bounding box center [496, 136] width 87 height 18
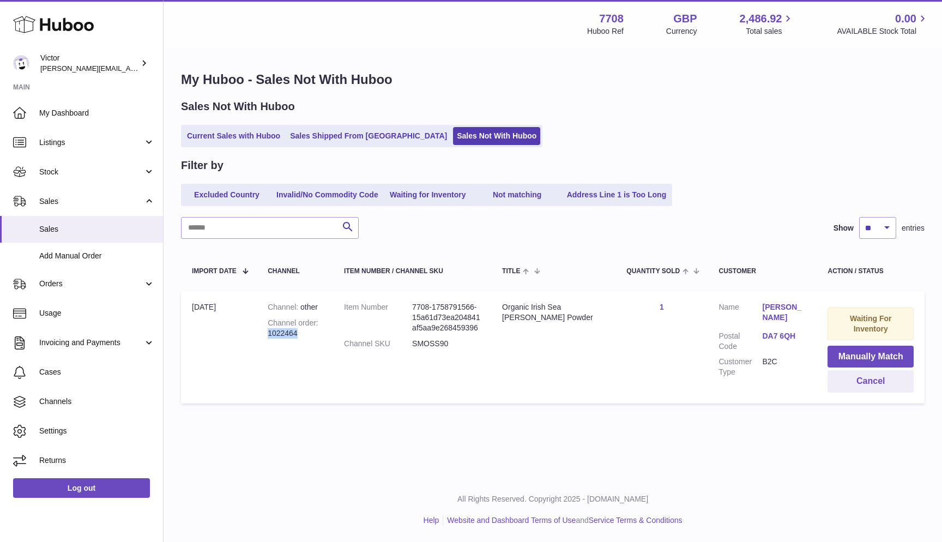
drag, startPoint x: 269, startPoint y: 331, endPoint x: 308, endPoint y: 330, distance: 39.3
click at [308, 331] on div "Channel order 1022464" at bounding box center [295, 328] width 54 height 21
copy div "1022464"
click at [203, 135] on link "Current Sales with Huboo" at bounding box center [233, 136] width 101 height 18
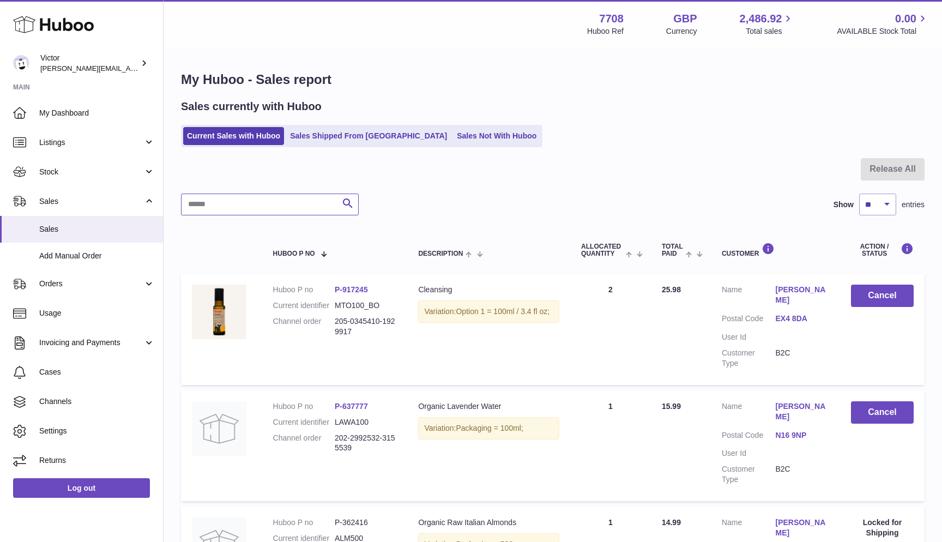
click at [221, 205] on input "text" at bounding box center [270, 204] width 178 height 22
paste input "*******"
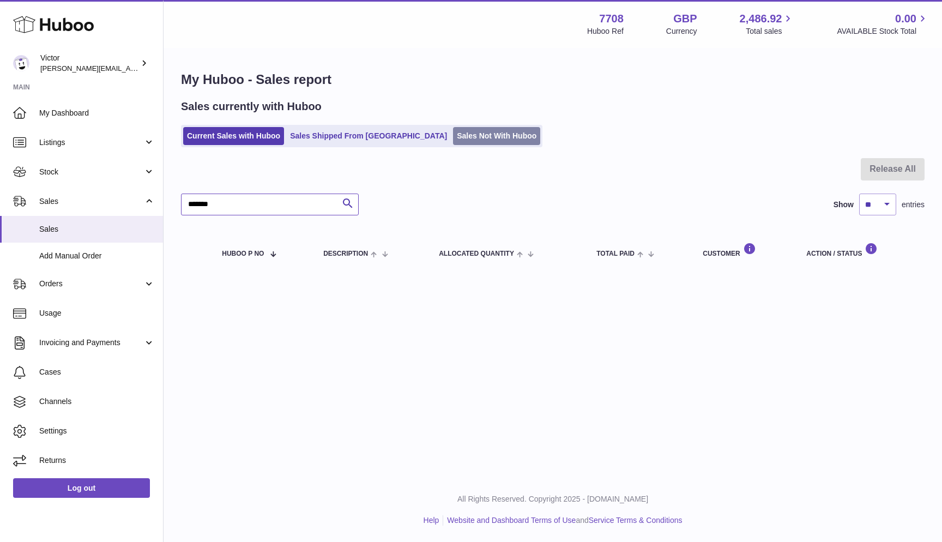
type input "*******"
click at [453, 134] on link "Sales Not With Huboo" at bounding box center [496, 136] width 87 height 18
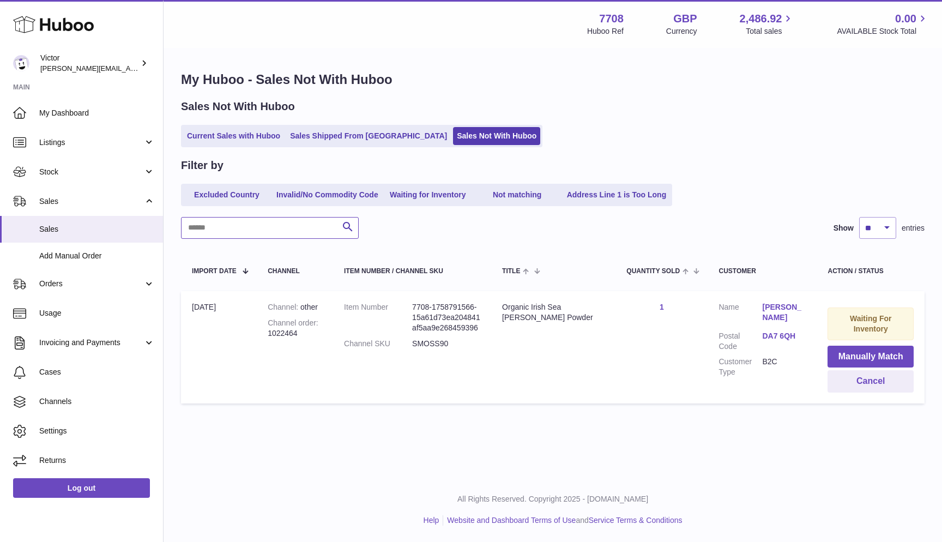
click at [228, 223] on input "text" at bounding box center [270, 228] width 178 height 22
paste input "*******"
type input "*******"
click at [862, 380] on button "Cancel" at bounding box center [870, 381] width 86 height 22
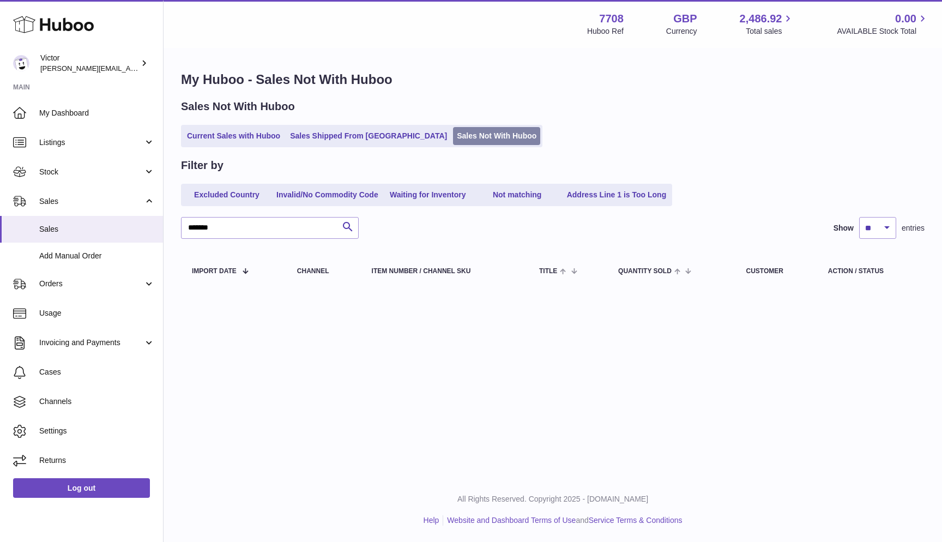
click at [453, 140] on link "Sales Not With Huboo" at bounding box center [496, 136] width 87 height 18
click at [223, 140] on link "Current Sales with Huboo" at bounding box center [233, 136] width 101 height 18
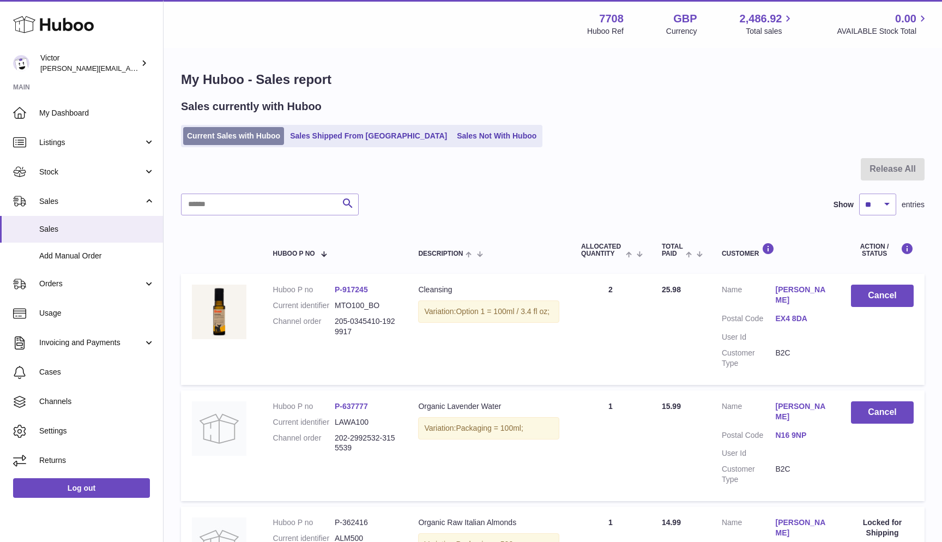
click at [265, 136] on link "Current Sales with Huboo" at bounding box center [233, 136] width 101 height 18
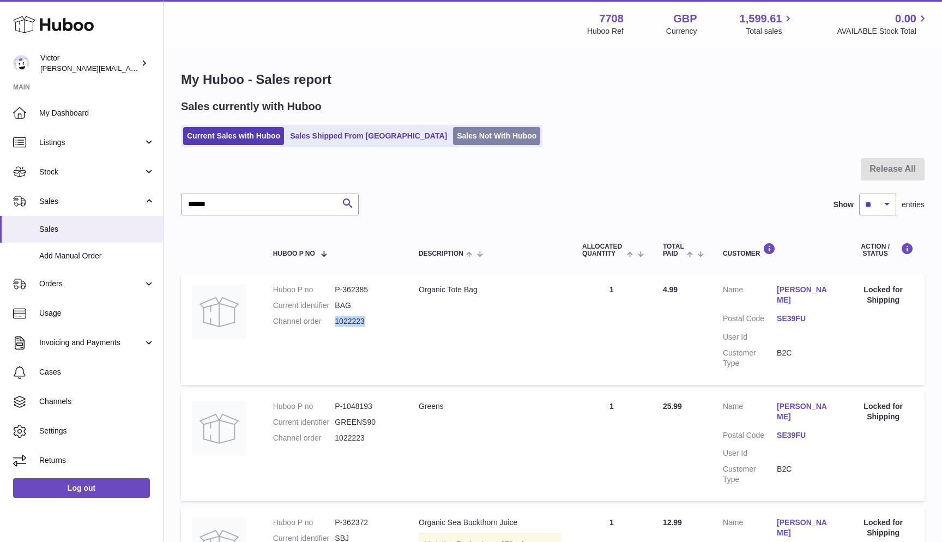
click at [463, 142] on link "Sales Not With Huboo" at bounding box center [496, 136] width 87 height 18
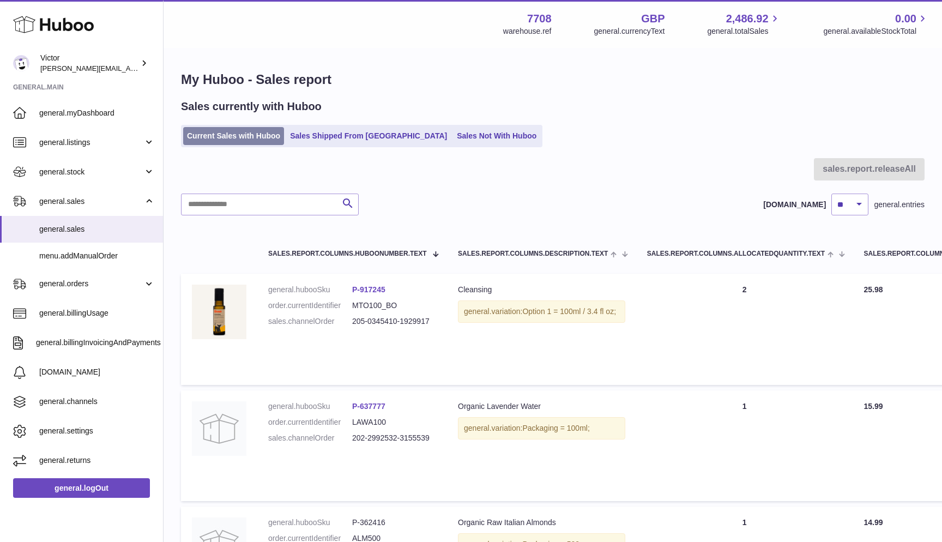
click at [209, 134] on link "Current Sales with Huboo" at bounding box center [233, 136] width 101 height 18
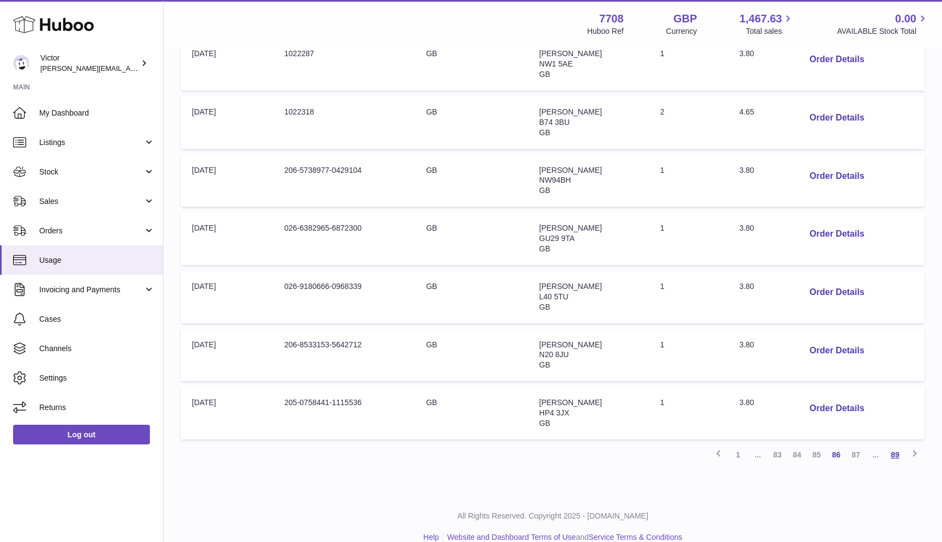
click at [893, 445] on link "89" at bounding box center [895, 455] width 20 height 20
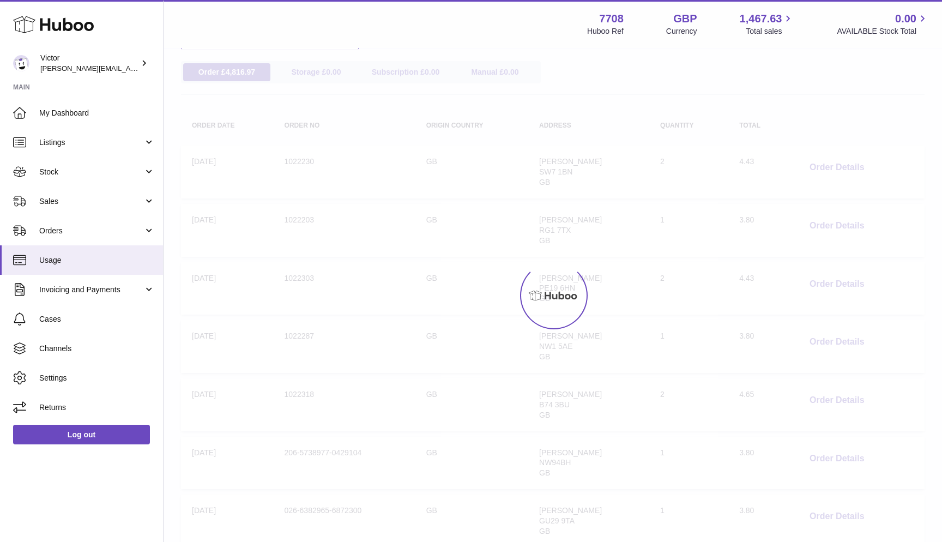
scroll to position [49, 0]
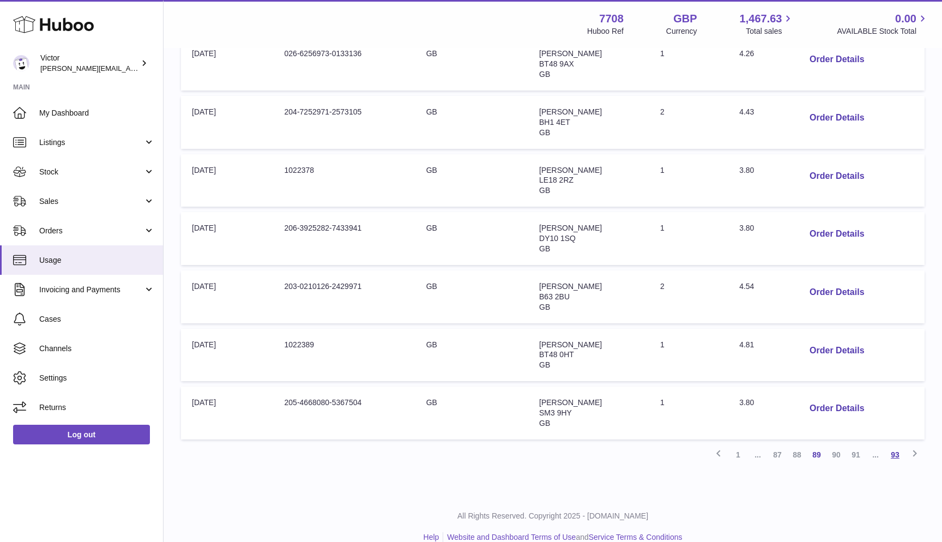
click at [896, 445] on link "93" at bounding box center [895, 455] width 20 height 20
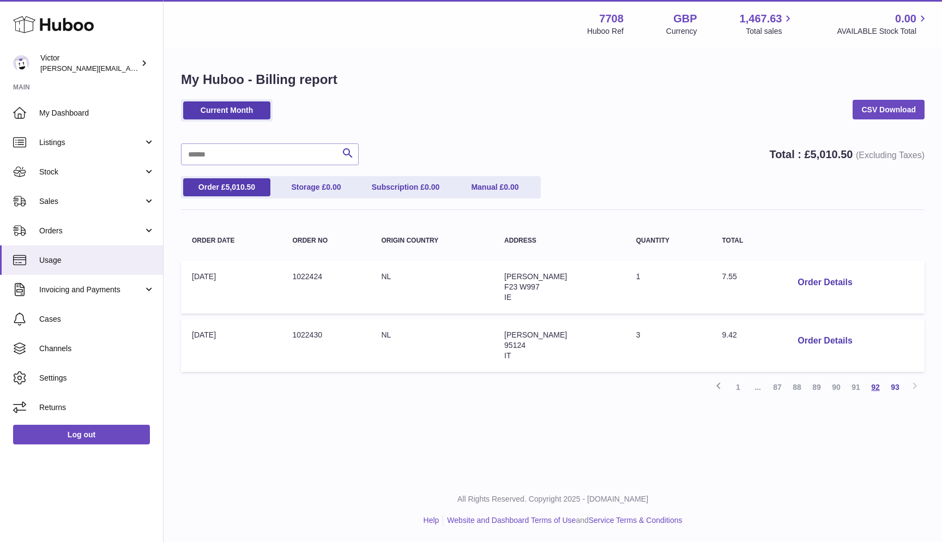
click at [875, 382] on link "92" at bounding box center [875, 387] width 20 height 20
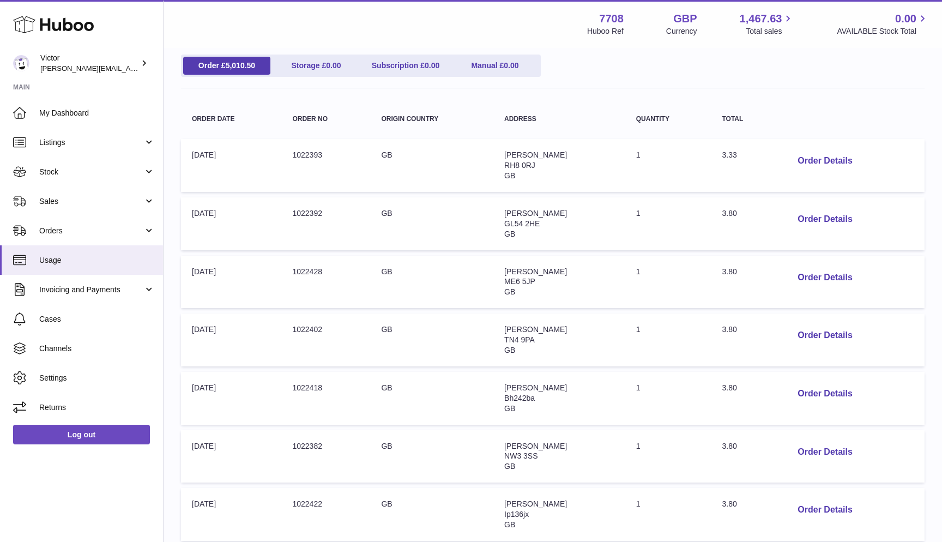
scroll to position [117, 0]
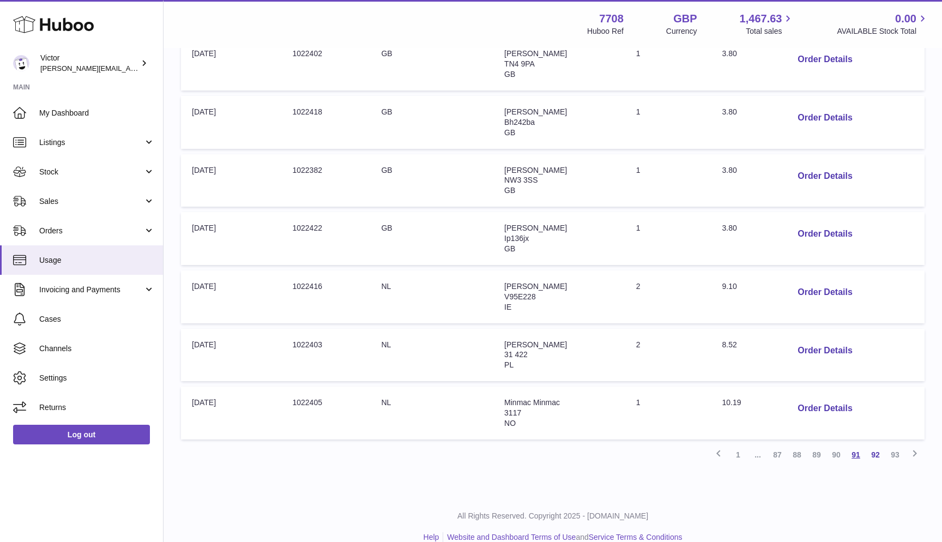
click at [854, 445] on link "91" at bounding box center [856, 455] width 20 height 20
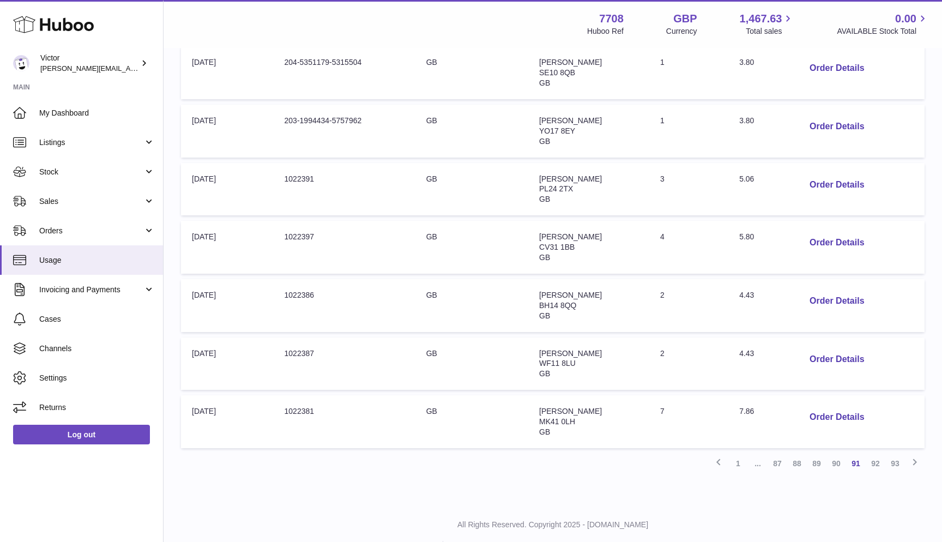
scroll to position [387, 0]
click at [836, 455] on link "90" at bounding box center [836, 465] width 20 height 20
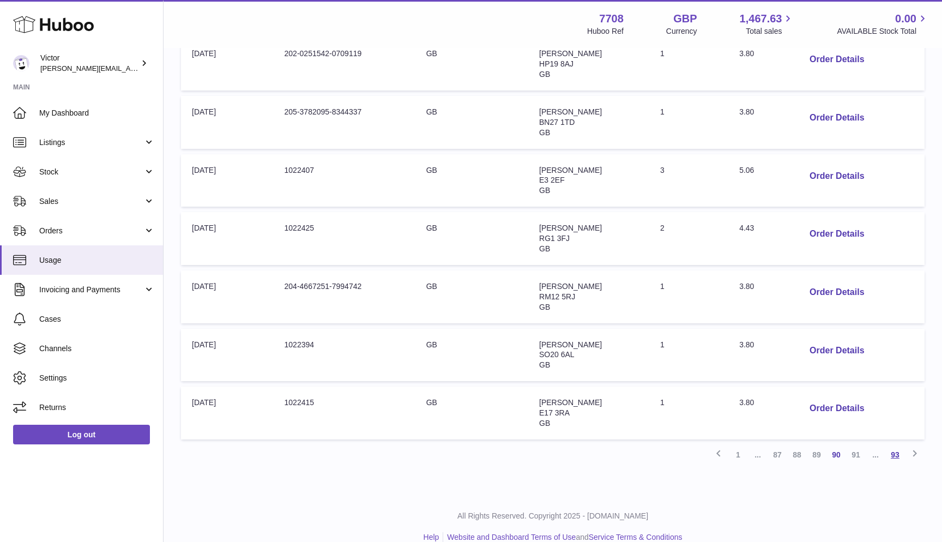
click at [898, 445] on link "93" at bounding box center [895, 455] width 20 height 20
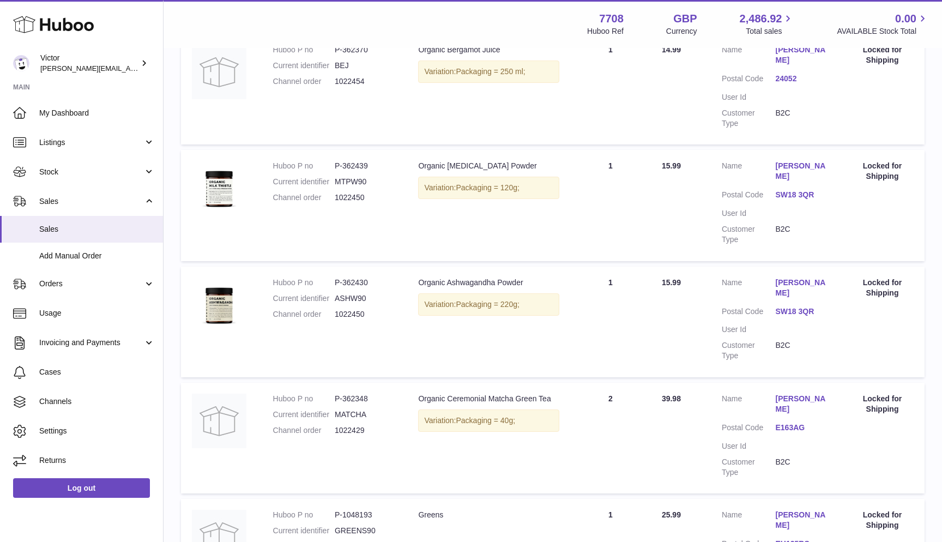
scroll to position [820, 0]
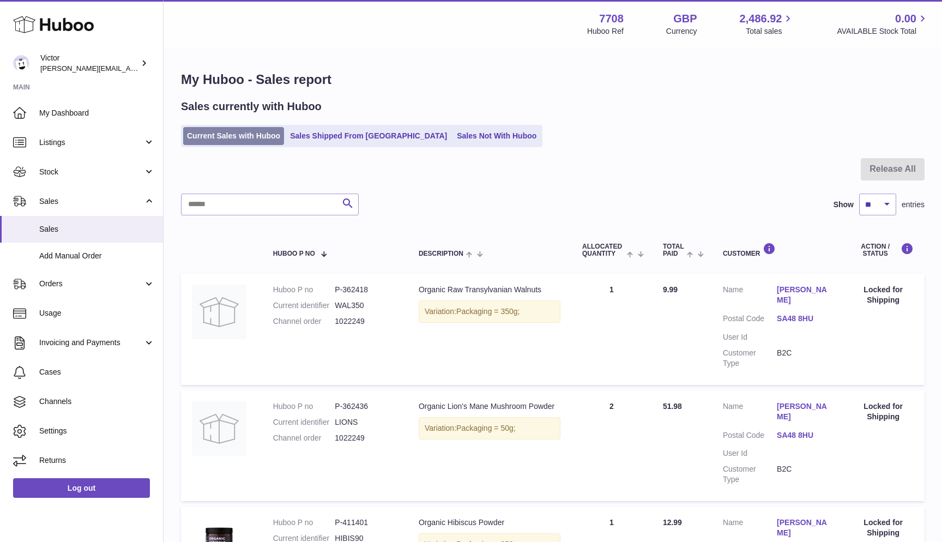
click at [214, 137] on link "Current Sales with Huboo" at bounding box center [233, 136] width 101 height 18
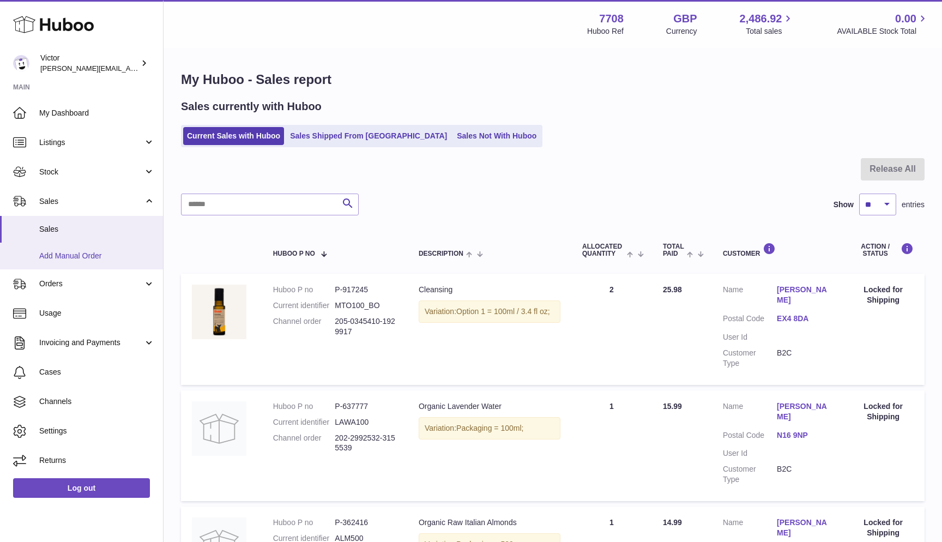
click at [64, 251] on span "Add Manual Order" at bounding box center [97, 256] width 116 height 10
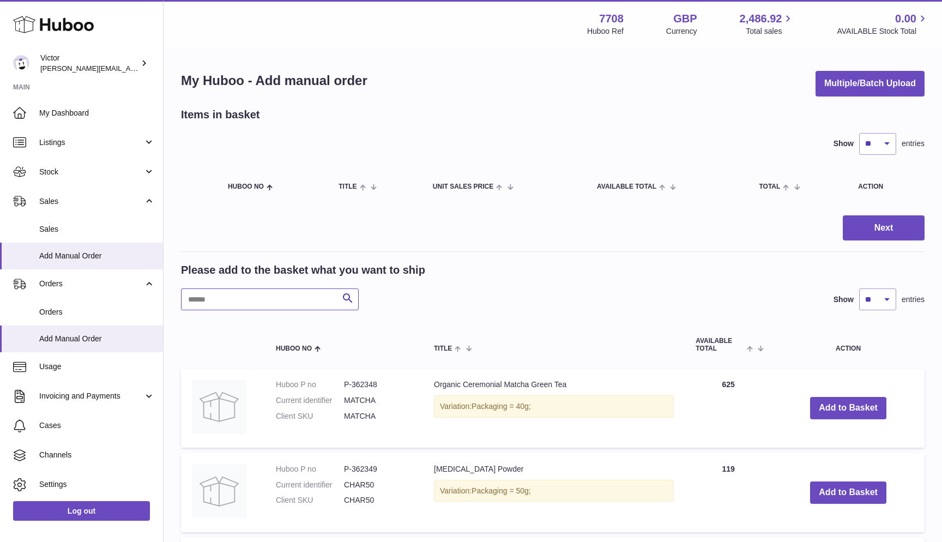
click at [196, 296] on input "text" at bounding box center [270, 299] width 178 height 22
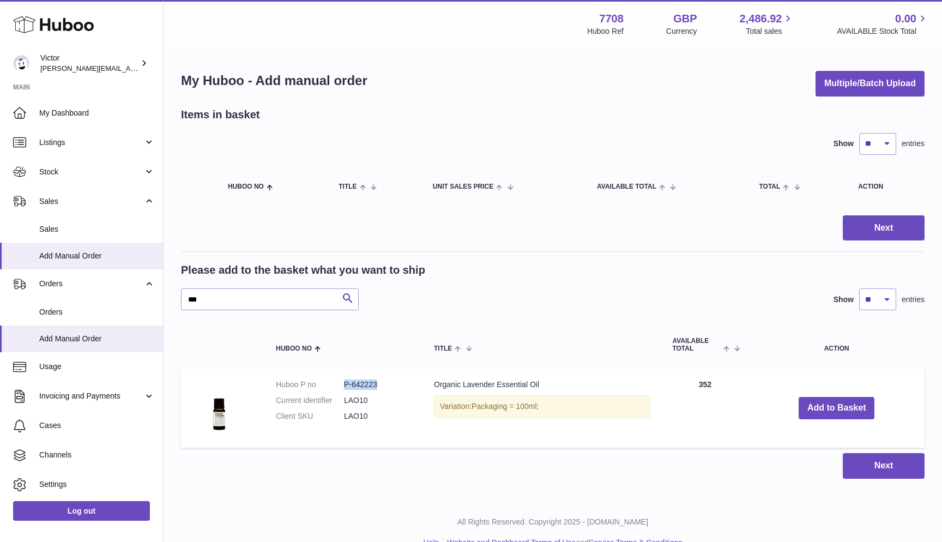
drag, startPoint x: 345, startPoint y: 383, endPoint x: 386, endPoint y: 383, distance: 41.4
click at [386, 383] on dd "P-642223" at bounding box center [378, 384] width 68 height 10
copy dd "P-642223"
click at [224, 293] on input "***" at bounding box center [270, 299] width 178 height 22
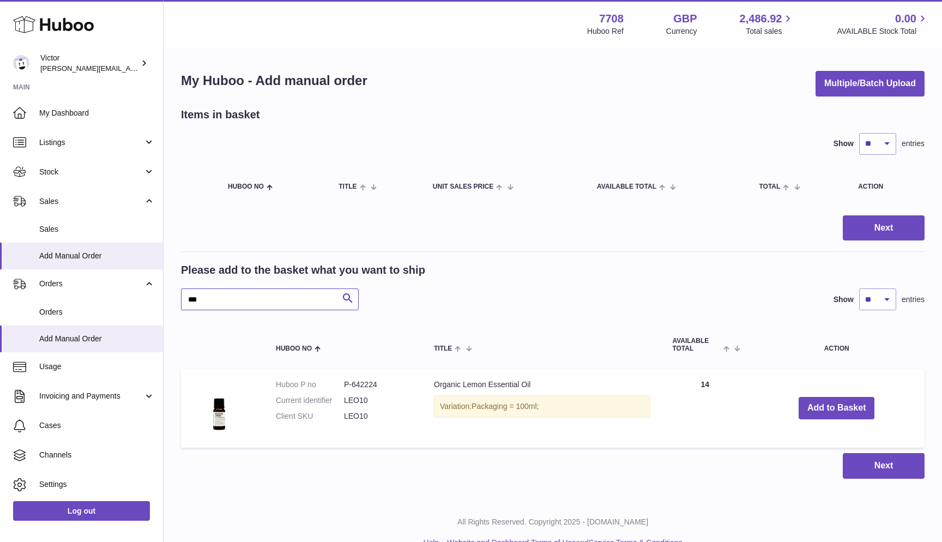
click at [219, 298] on input "***" at bounding box center [270, 299] width 178 height 22
type input "*"
click at [236, 301] on input "***" at bounding box center [270, 299] width 178 height 22
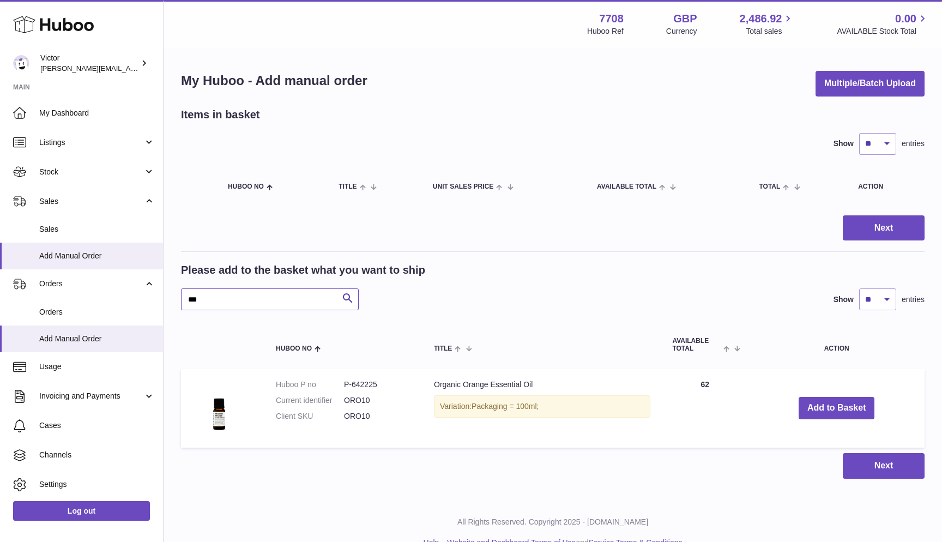
click at [236, 301] on input "***" at bounding box center [270, 299] width 178 height 22
type input "***"
drag, startPoint x: 344, startPoint y: 380, endPoint x: 398, endPoint y: 380, distance: 54.5
click at [398, 380] on dd "P-642227" at bounding box center [378, 384] width 68 height 10
copy dd "P-642227"
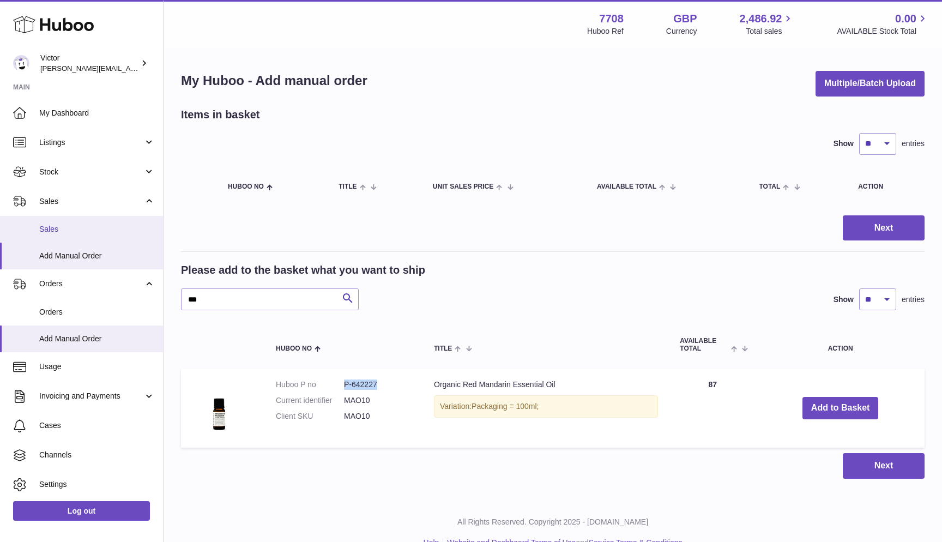
click at [72, 232] on span "Sales" at bounding box center [97, 229] width 116 height 10
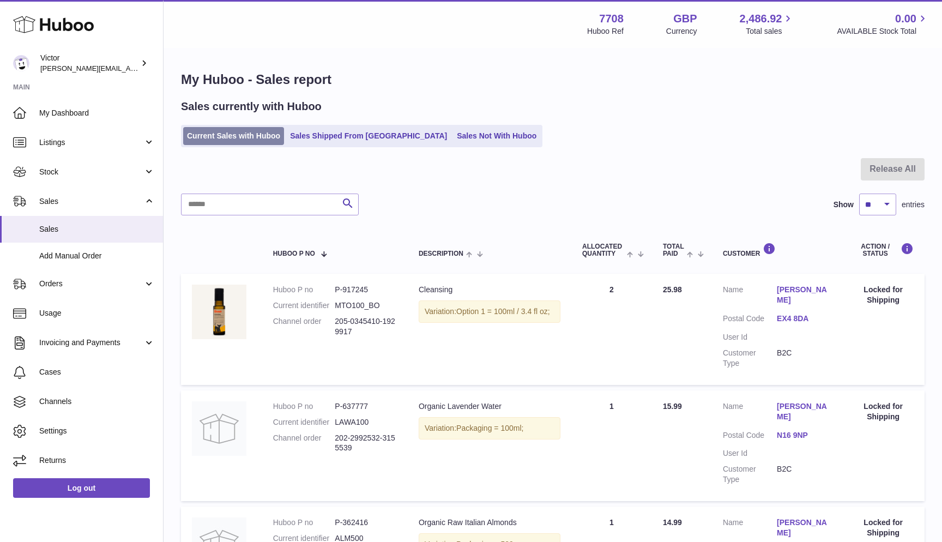
click at [253, 140] on link "Current Sales with Huboo" at bounding box center [233, 136] width 101 height 18
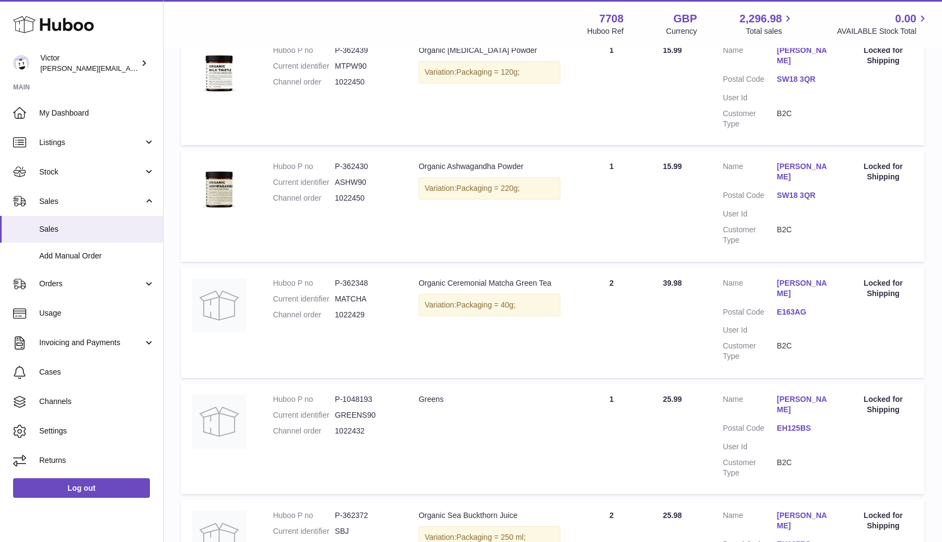
scroll to position [820, 0]
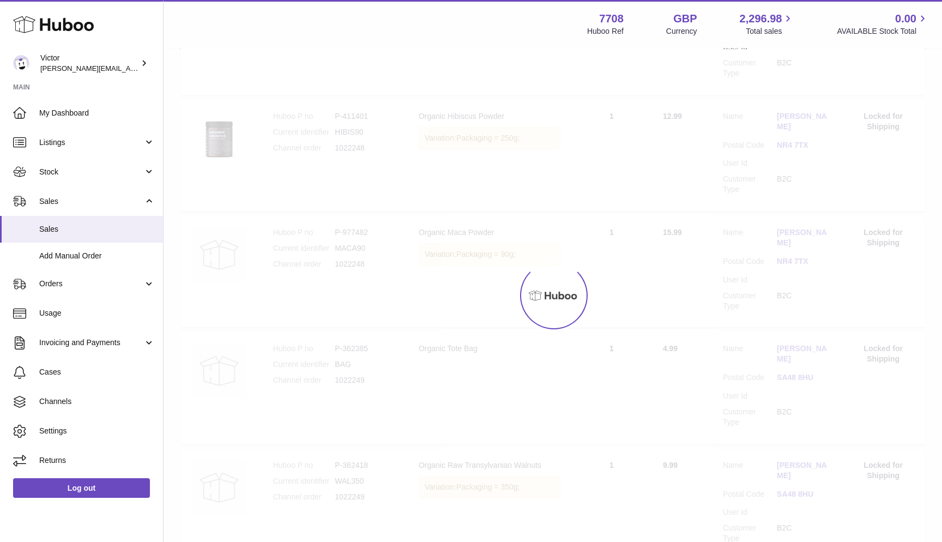
scroll to position [49, 0]
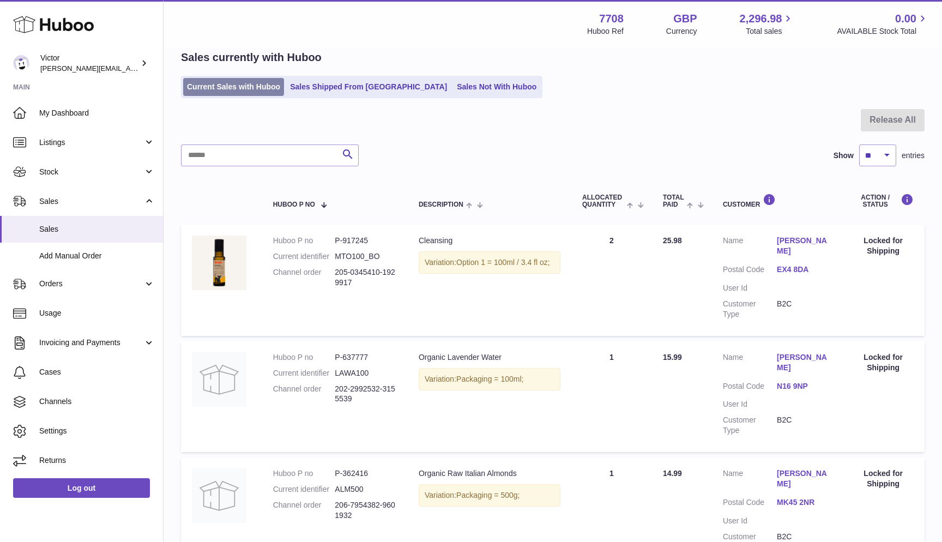
click at [256, 88] on link "Current Sales with Huboo" at bounding box center [233, 87] width 101 height 18
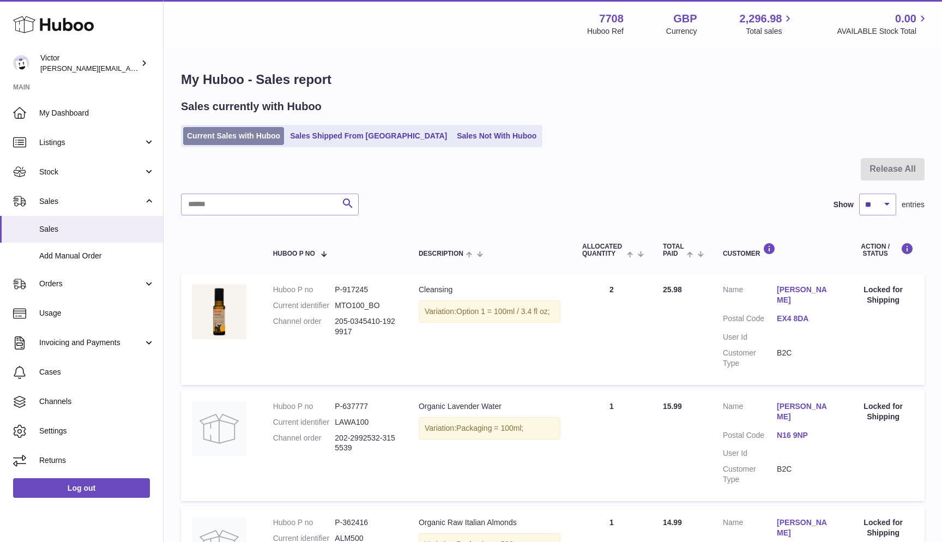
click at [196, 137] on link "Current Sales with Huboo" at bounding box center [233, 136] width 101 height 18
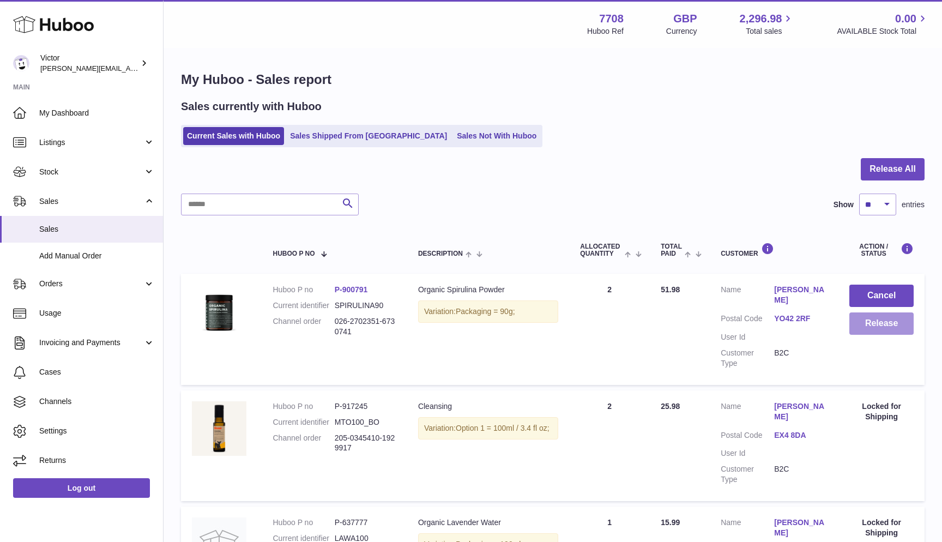
click at [854, 326] on button "Release" at bounding box center [881, 323] width 64 height 22
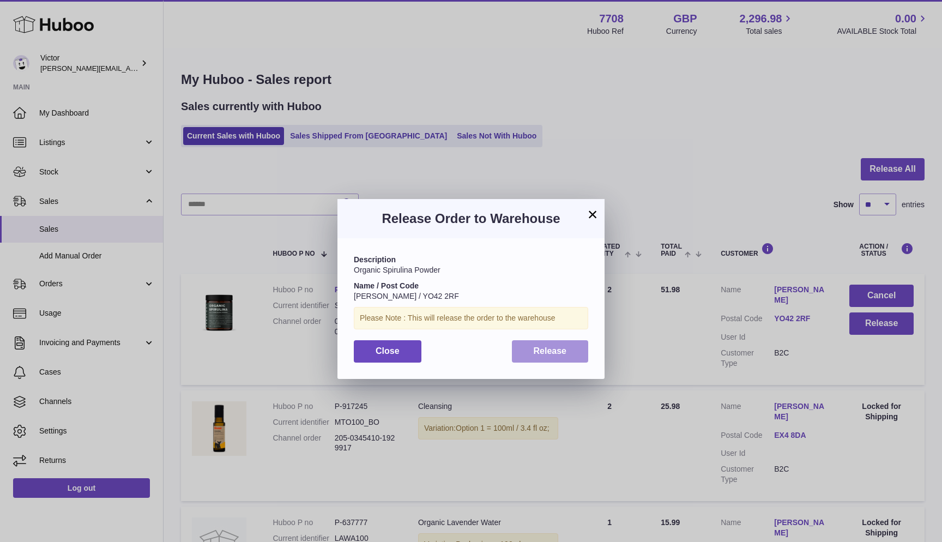
click at [580, 351] on button "Release" at bounding box center [550, 351] width 77 height 22
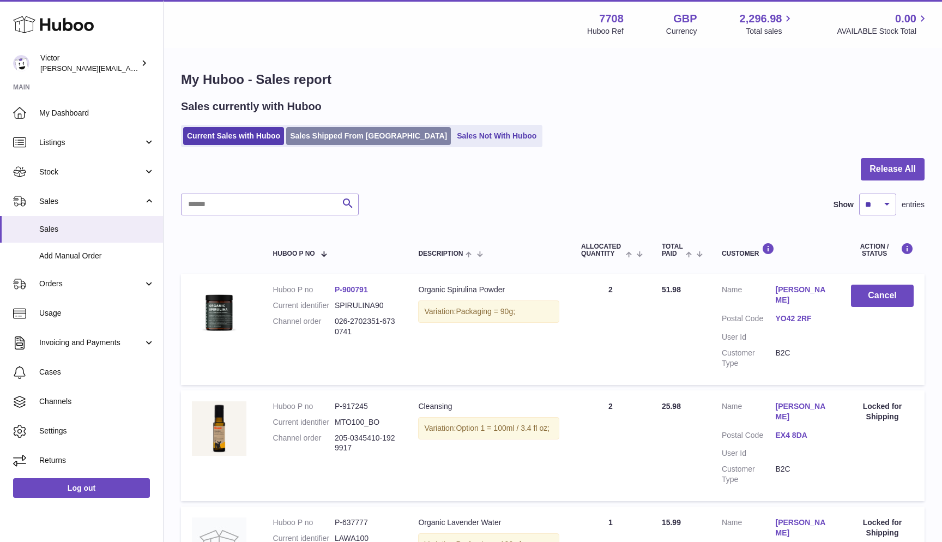
click at [371, 140] on link "Sales Shipped From [GEOGRAPHIC_DATA]" at bounding box center [368, 136] width 165 height 18
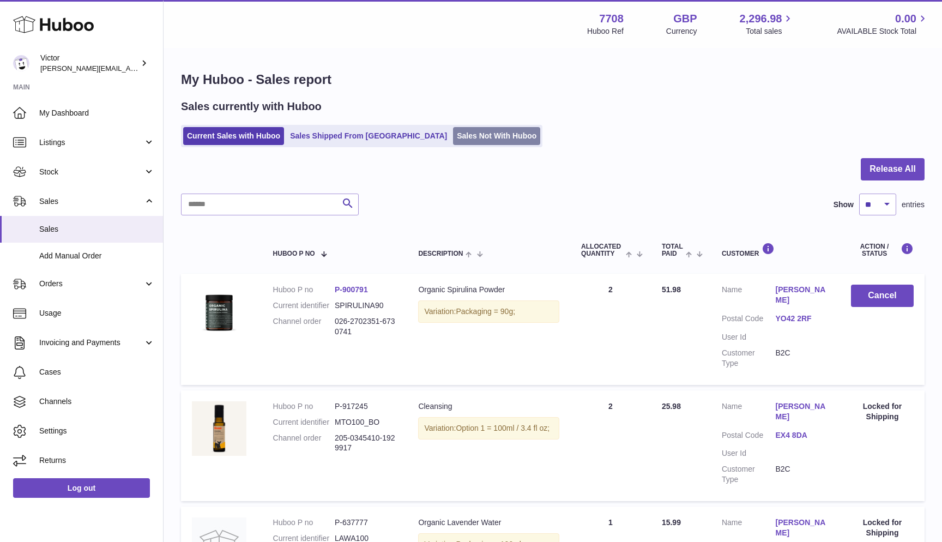
click at [453, 139] on link "Sales Not With Huboo" at bounding box center [496, 136] width 87 height 18
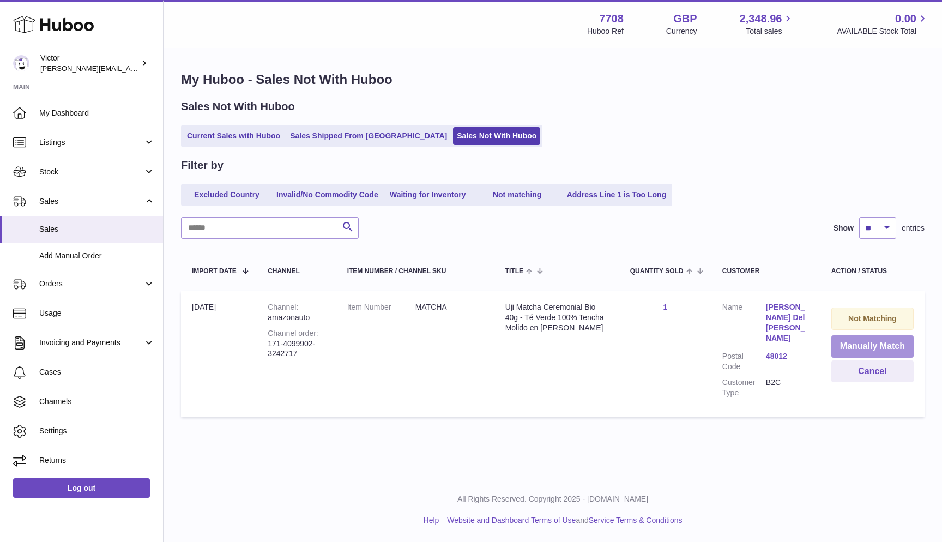
click at [850, 348] on button "Manually Match" at bounding box center [872, 346] width 82 height 22
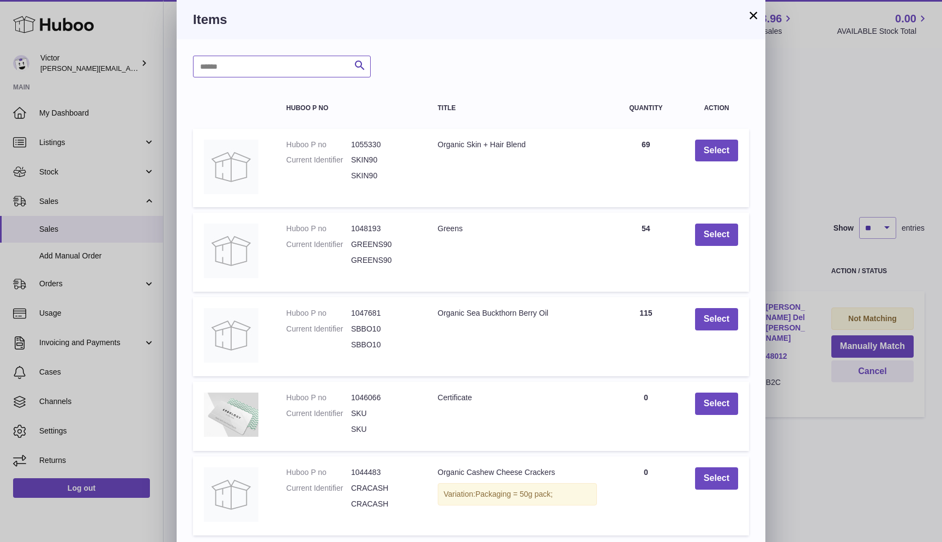
click at [290, 70] on input "text" at bounding box center [282, 67] width 178 height 22
type input "******"
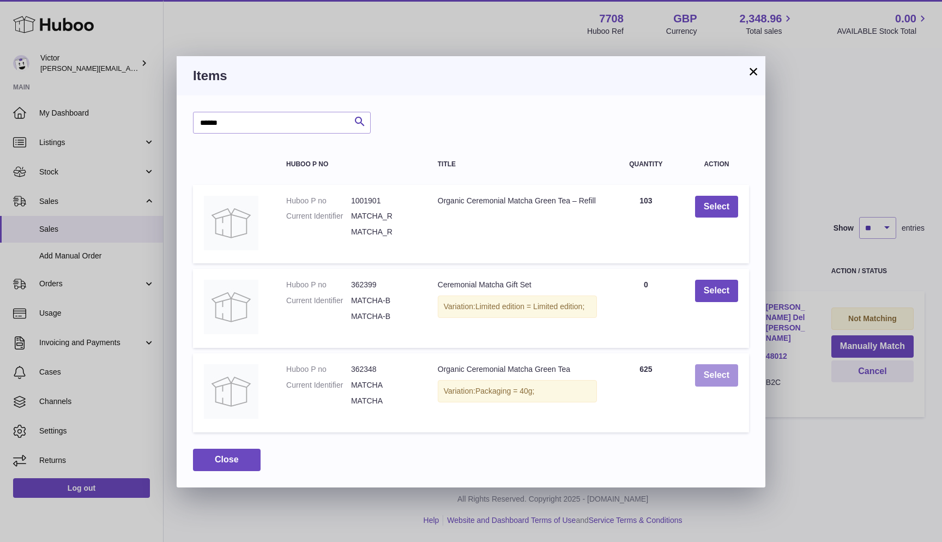
click at [710, 375] on button "Select" at bounding box center [716, 375] width 43 height 22
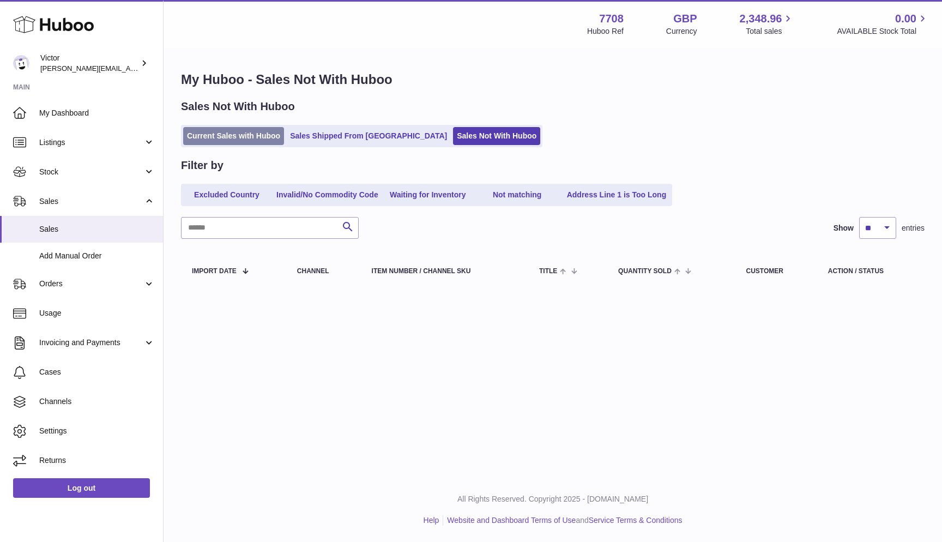
click at [234, 139] on link "Current Sales with Huboo" at bounding box center [233, 136] width 101 height 18
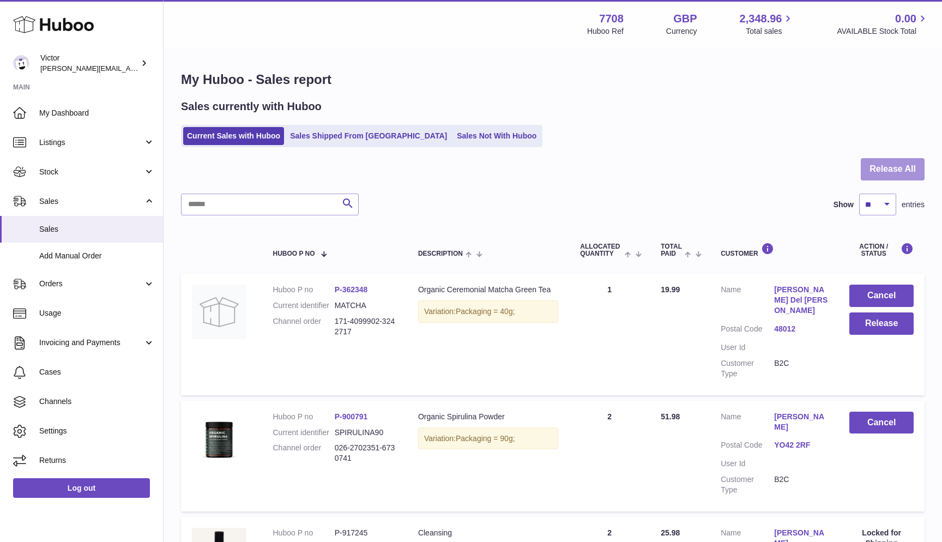
click at [922, 174] on button "Release All" at bounding box center [892, 169] width 64 height 22
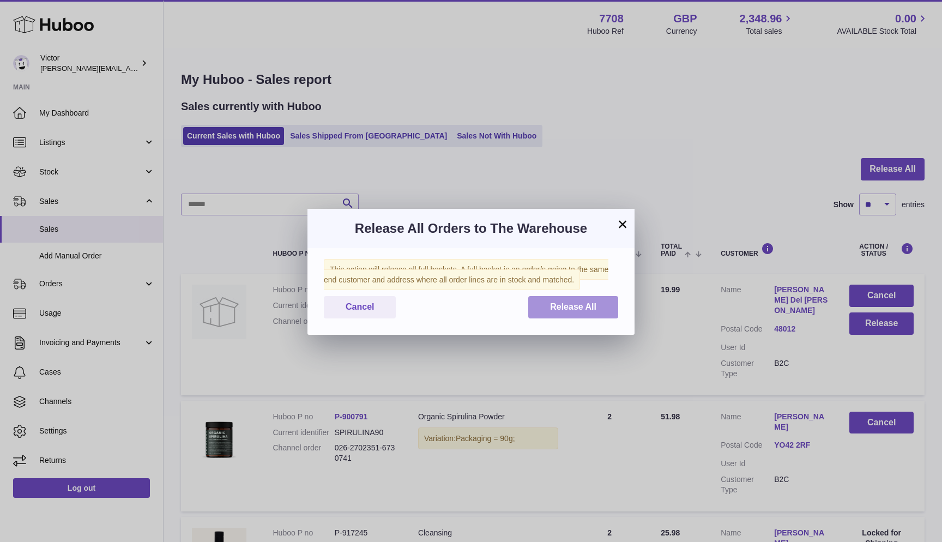
click at [616, 315] on button "Release All" at bounding box center [573, 307] width 90 height 22
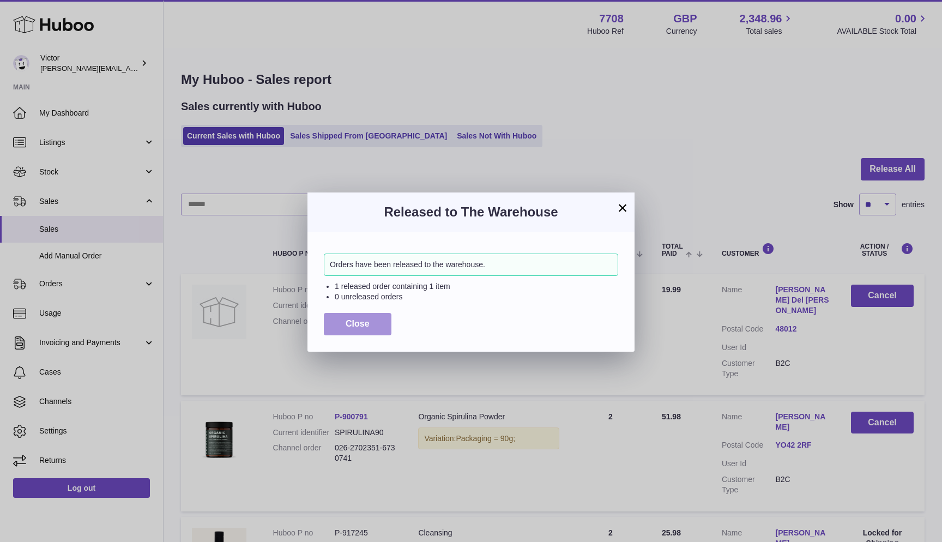
click at [376, 320] on button "Close" at bounding box center [358, 324] width 68 height 22
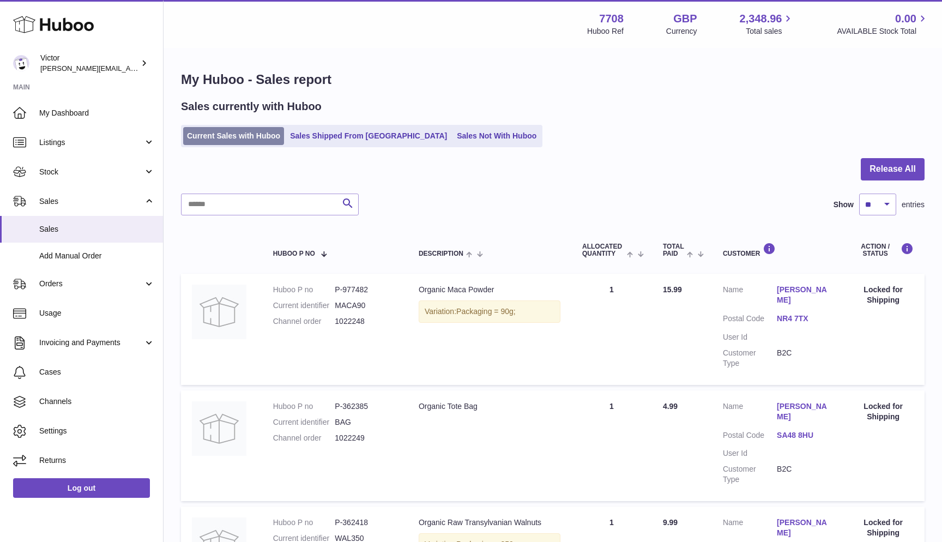
click at [248, 134] on link "Current Sales with Huboo" at bounding box center [233, 136] width 101 height 18
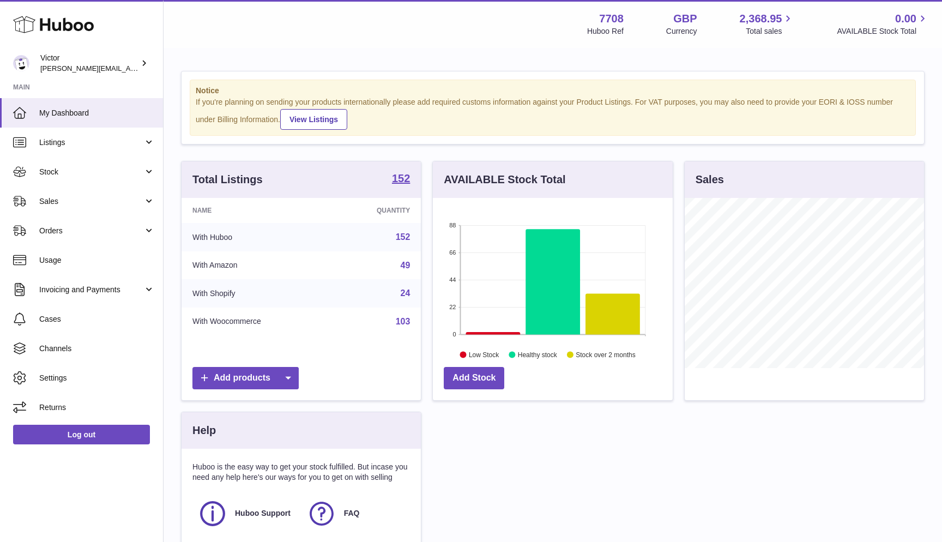
scroll to position [170, 240]
click at [72, 203] on span "Sales" at bounding box center [91, 201] width 104 height 10
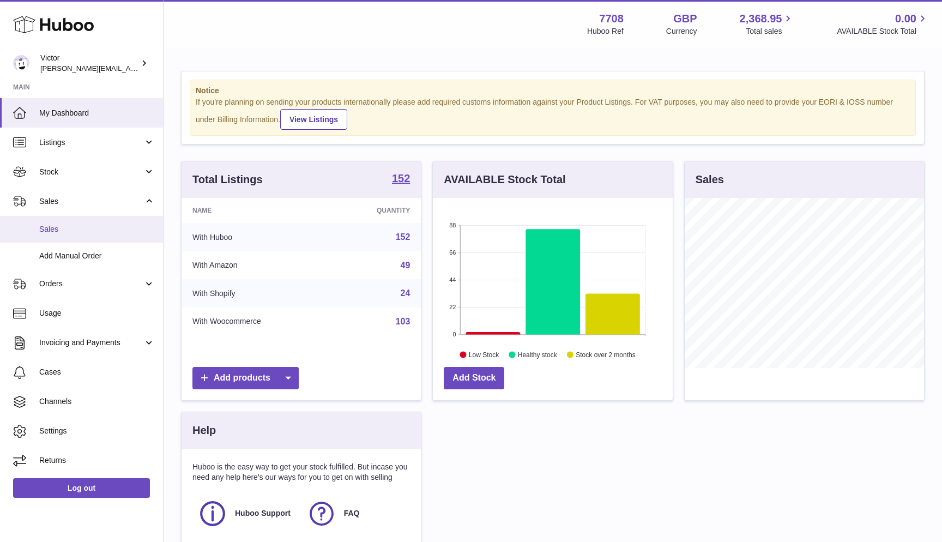
click at [65, 229] on span "Sales" at bounding box center [97, 229] width 116 height 10
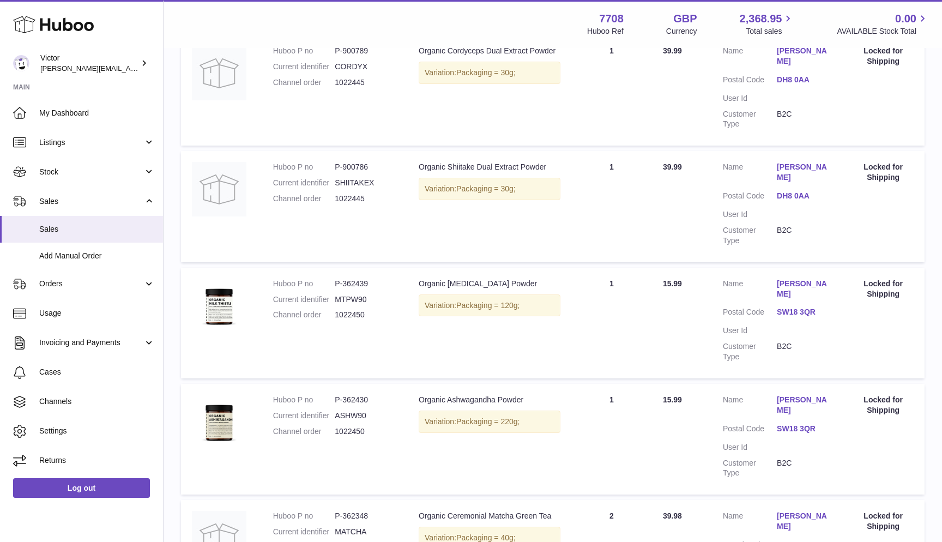
scroll to position [830, 0]
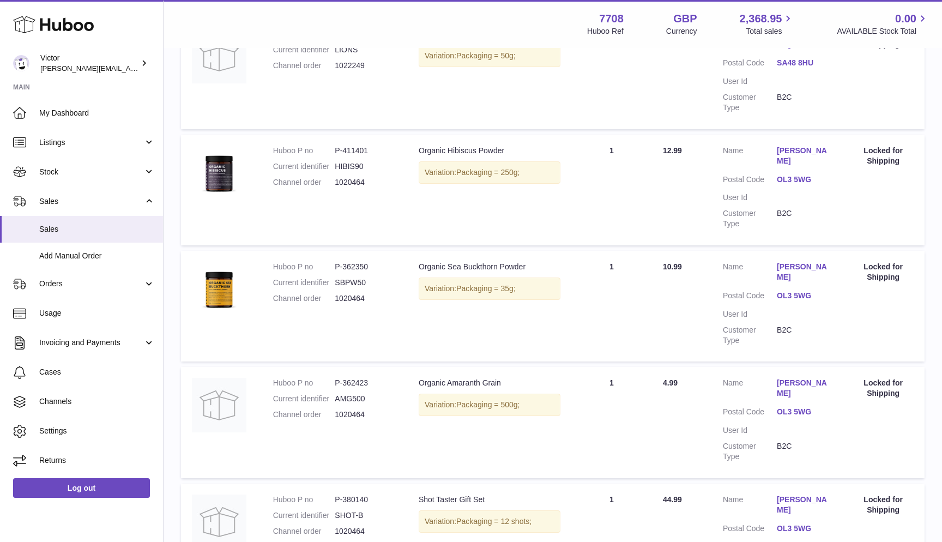
scroll to position [603, 0]
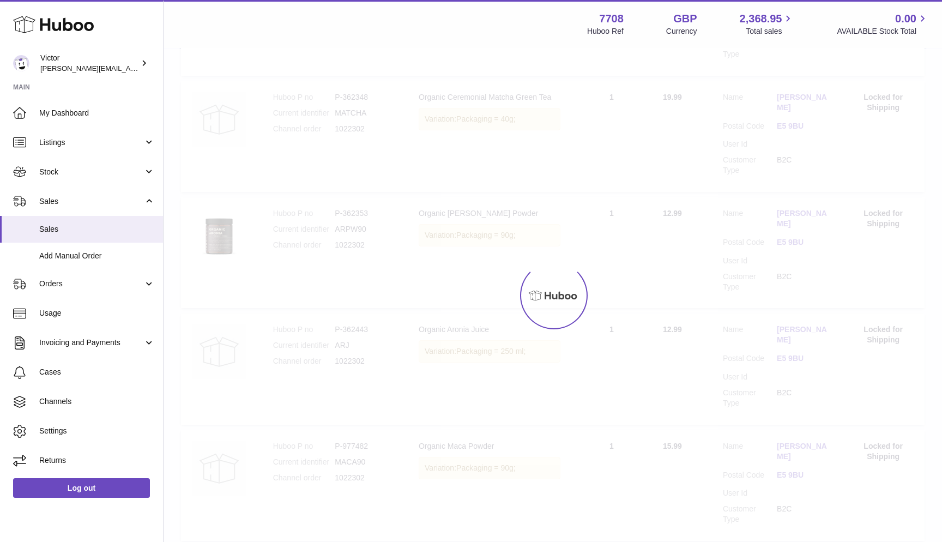
scroll to position [49, 0]
